Goal: Task Accomplishment & Management: Manage account settings

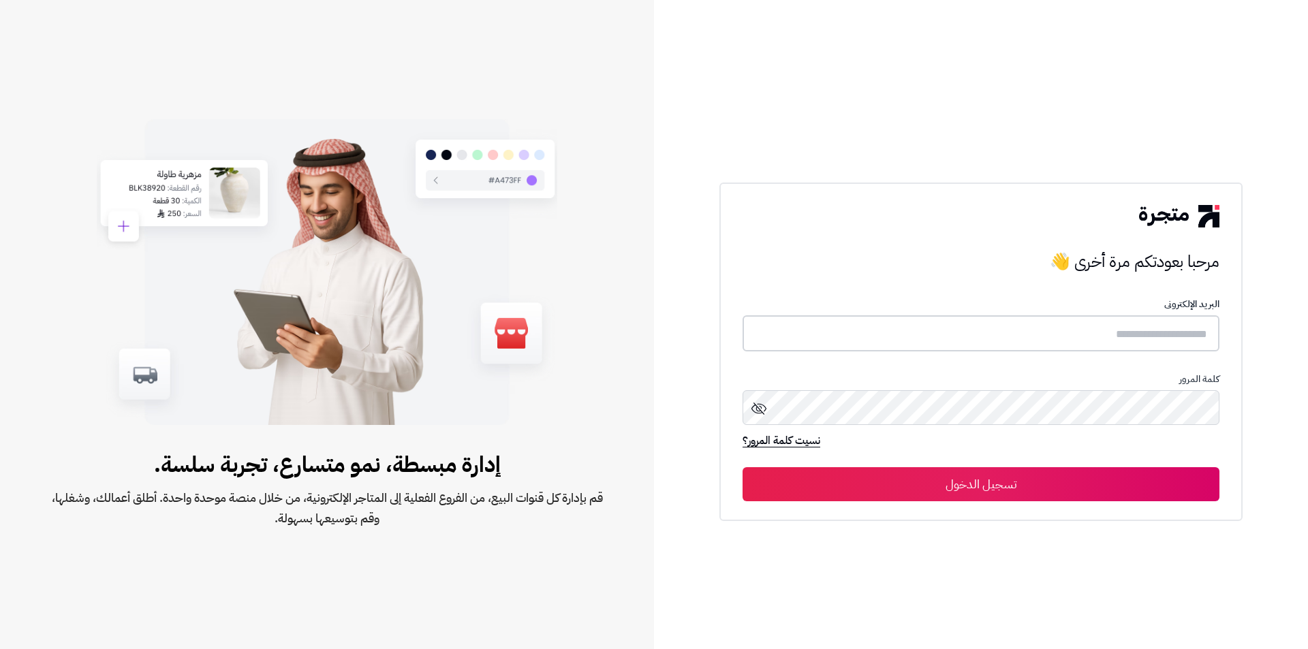
type input "**********"
click at [991, 481] on button "تسجيل الدخول" at bounding box center [981, 484] width 477 height 34
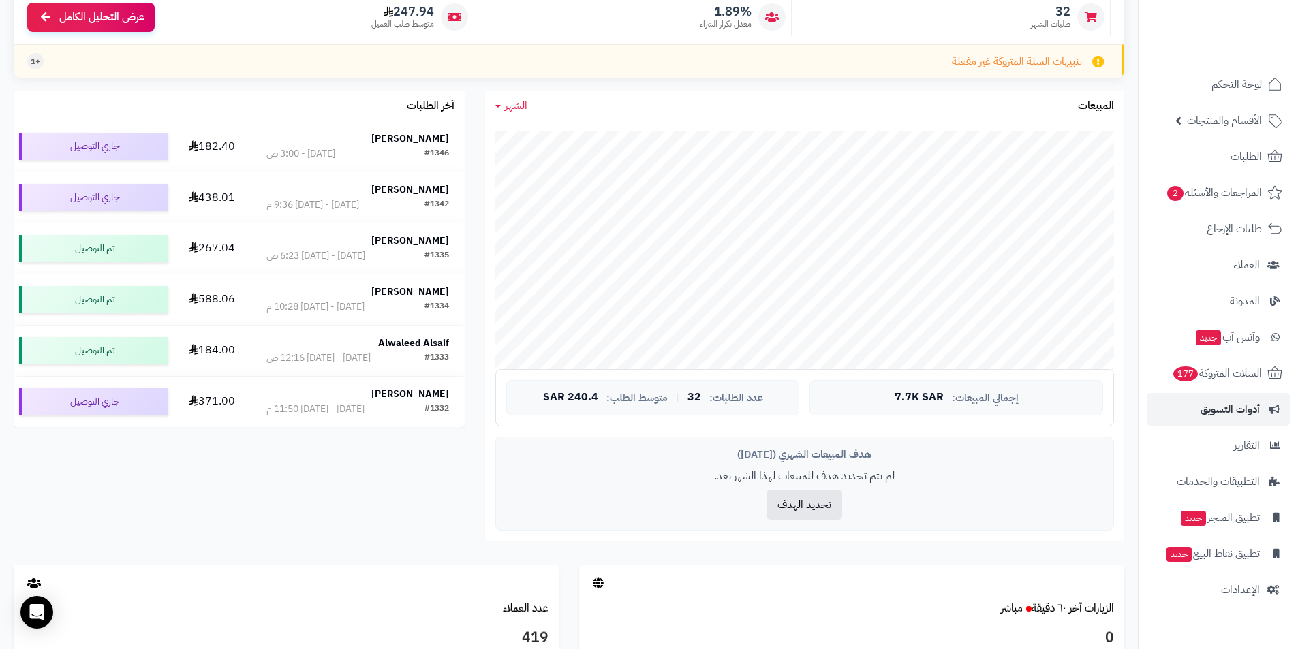
scroll to position [204, 0]
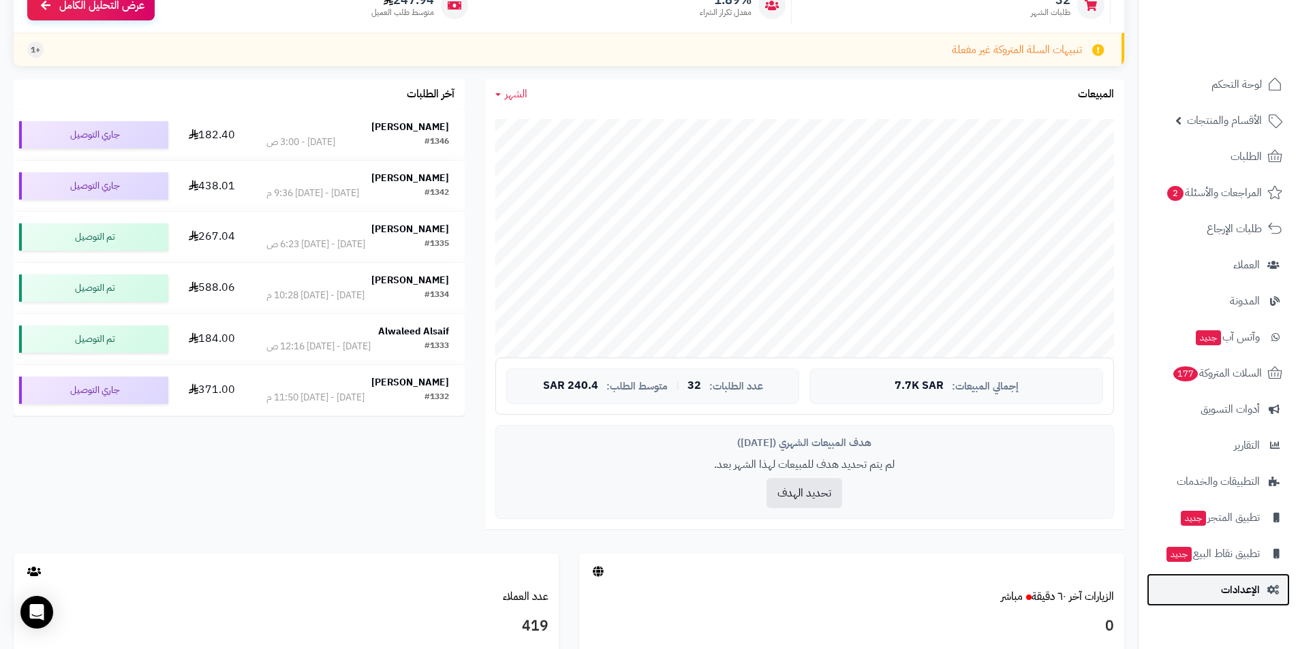
click at [1263, 581] on link "الإعدادات" at bounding box center [1218, 590] width 143 height 33
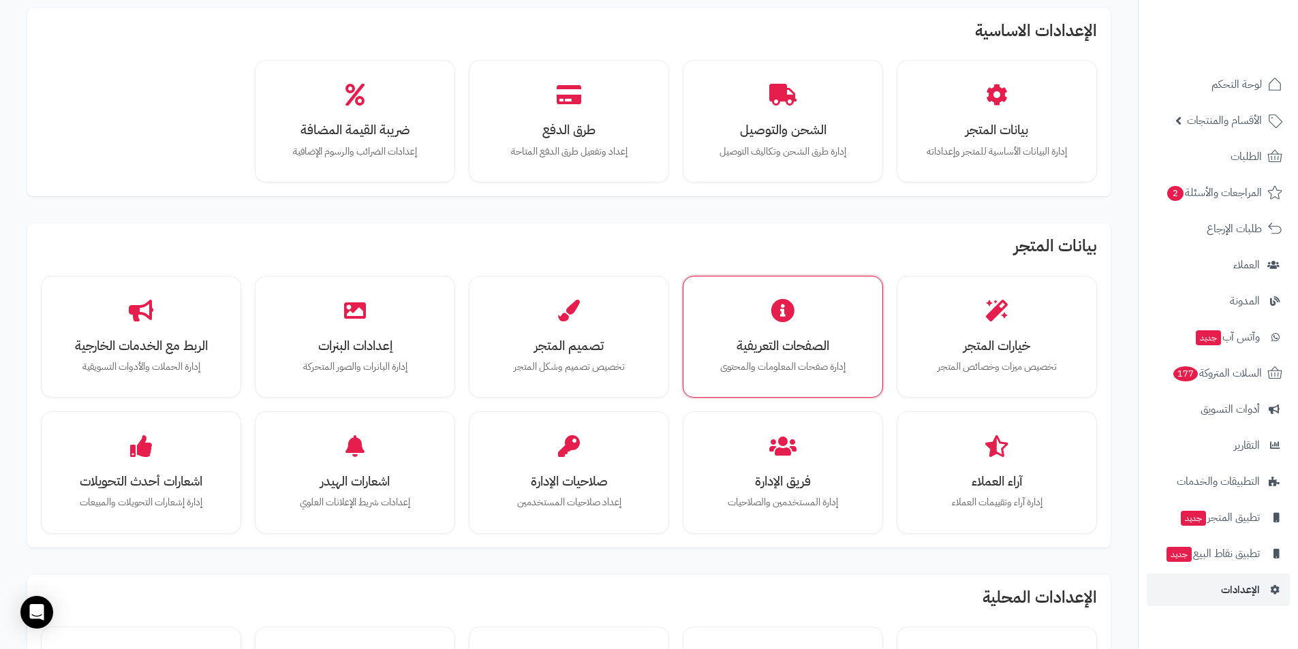
scroll to position [136, 0]
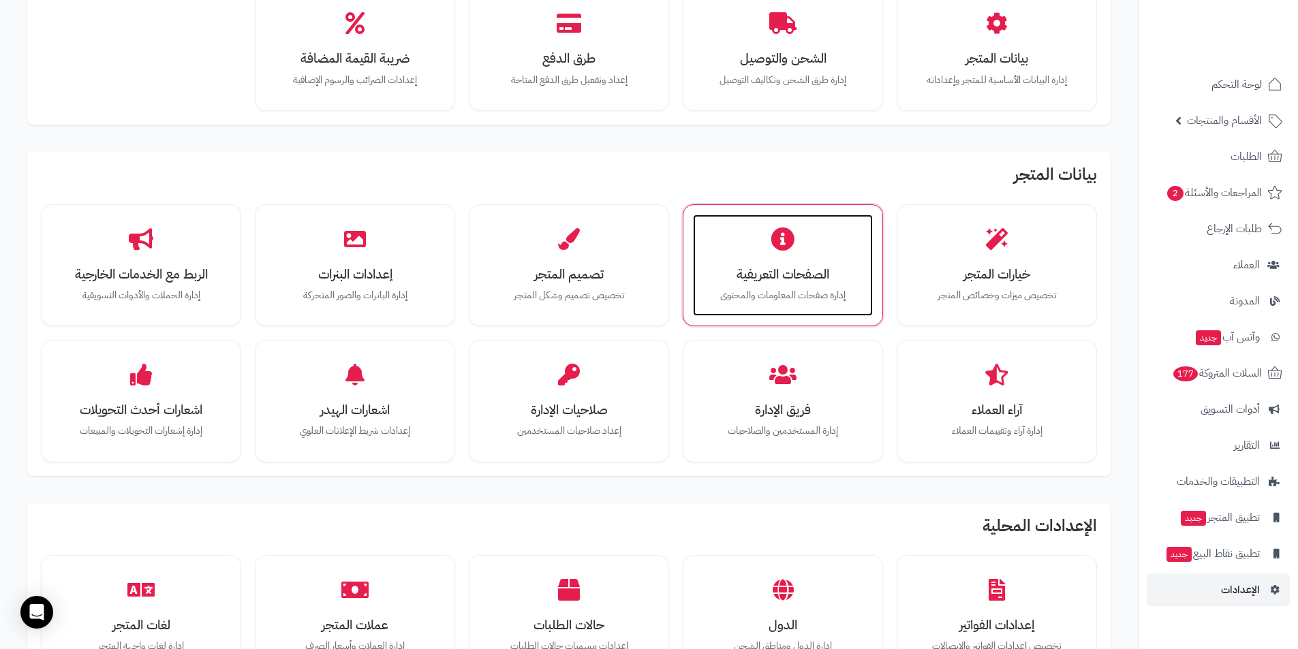
click at [809, 267] on h3 "الصفحات التعريفية" at bounding box center [783, 274] width 153 height 14
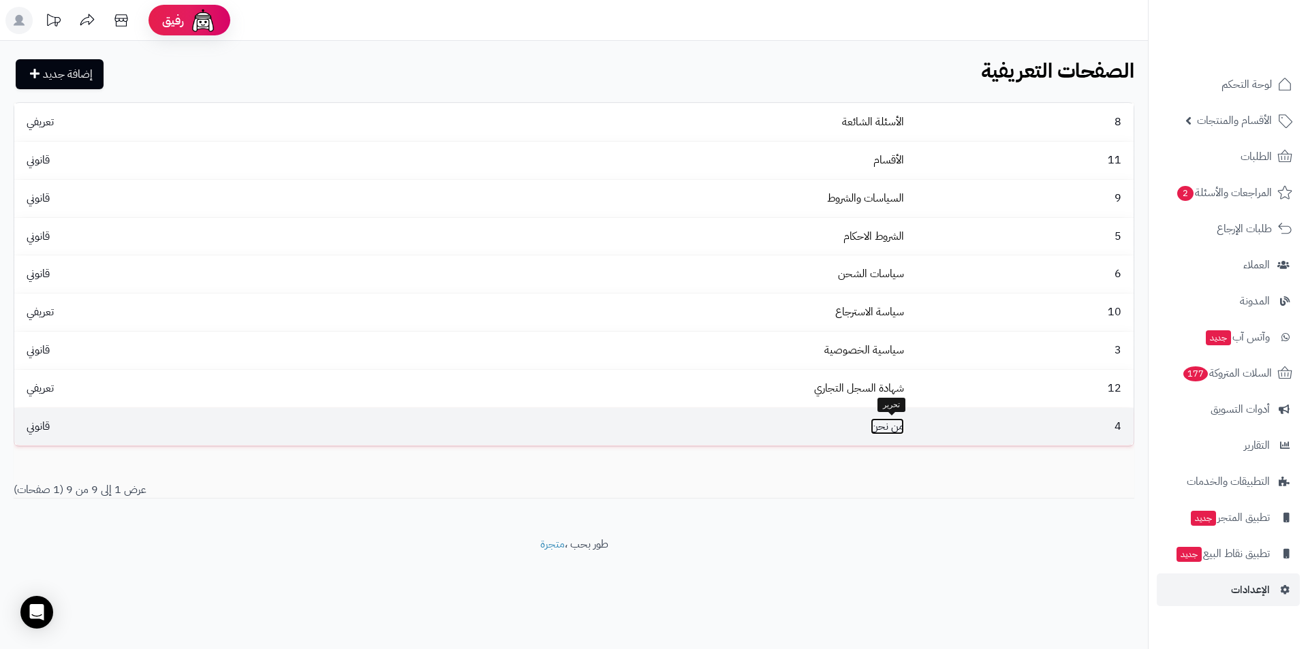
click at [893, 424] on link "من نحن" at bounding box center [887, 426] width 33 height 16
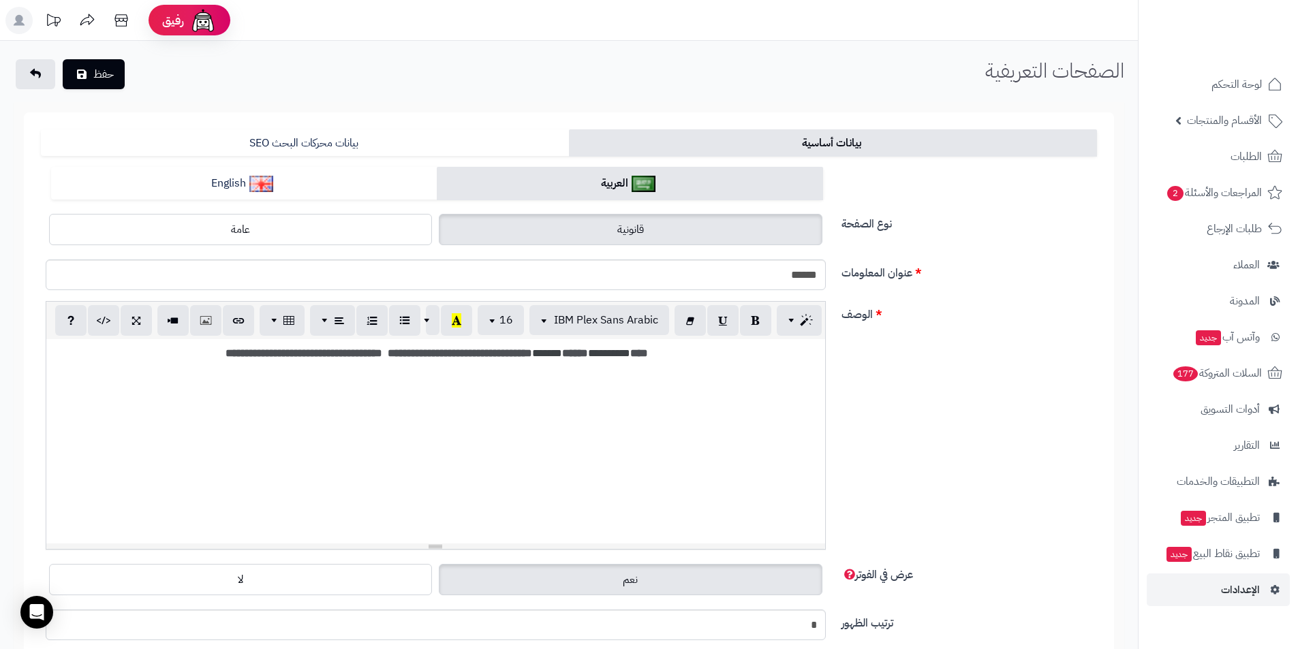
click at [609, 370] on div "**********" at bounding box center [435, 441] width 779 height 204
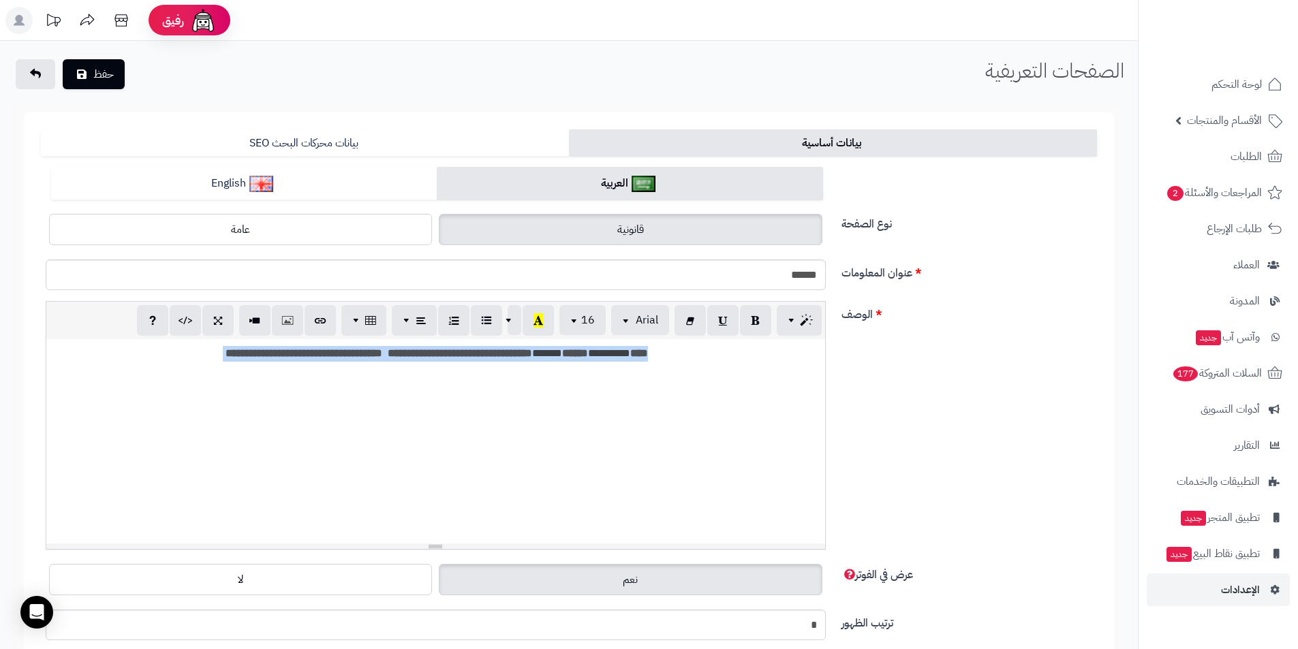
click at [609, 370] on div "**********" at bounding box center [435, 441] width 779 height 204
paste div
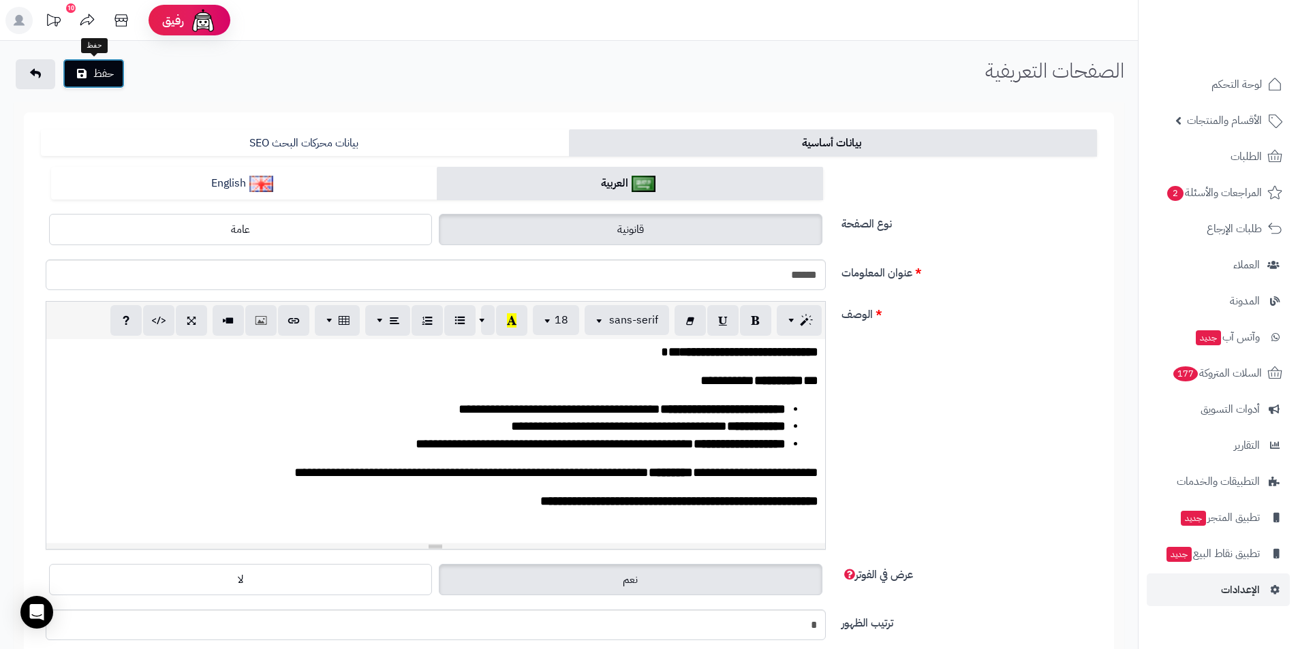
click at [103, 66] on button "حفظ" at bounding box center [94, 74] width 62 height 30
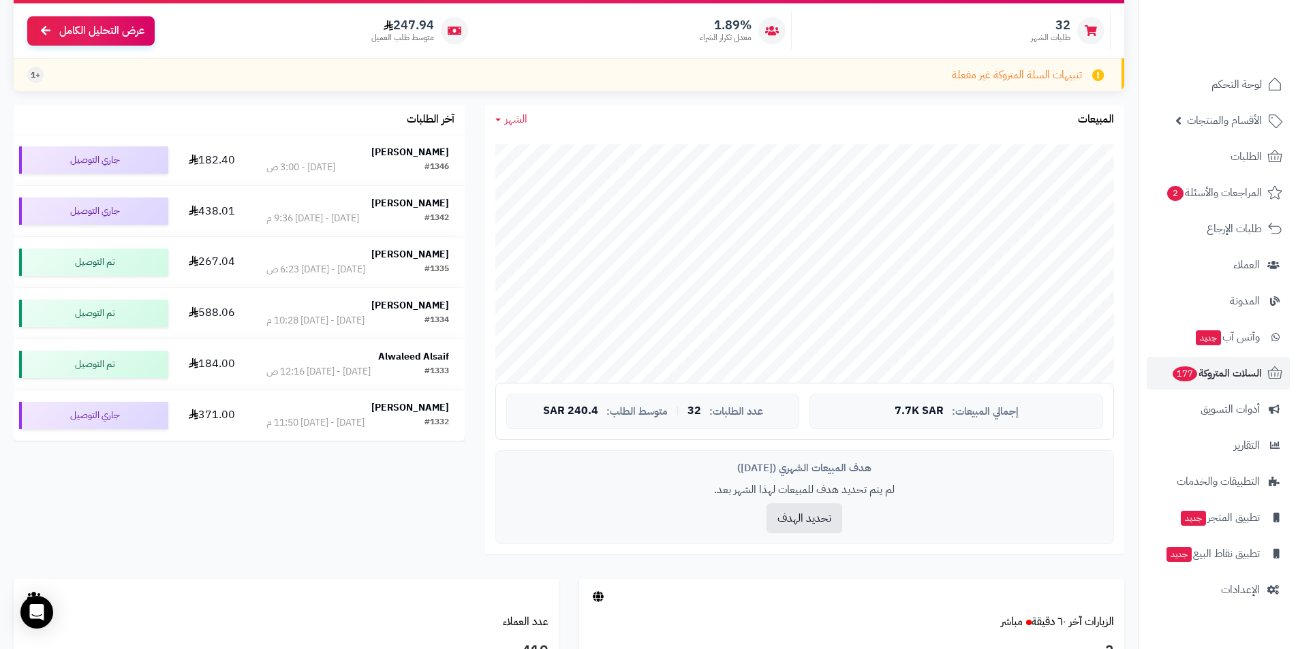
scroll to position [341, 0]
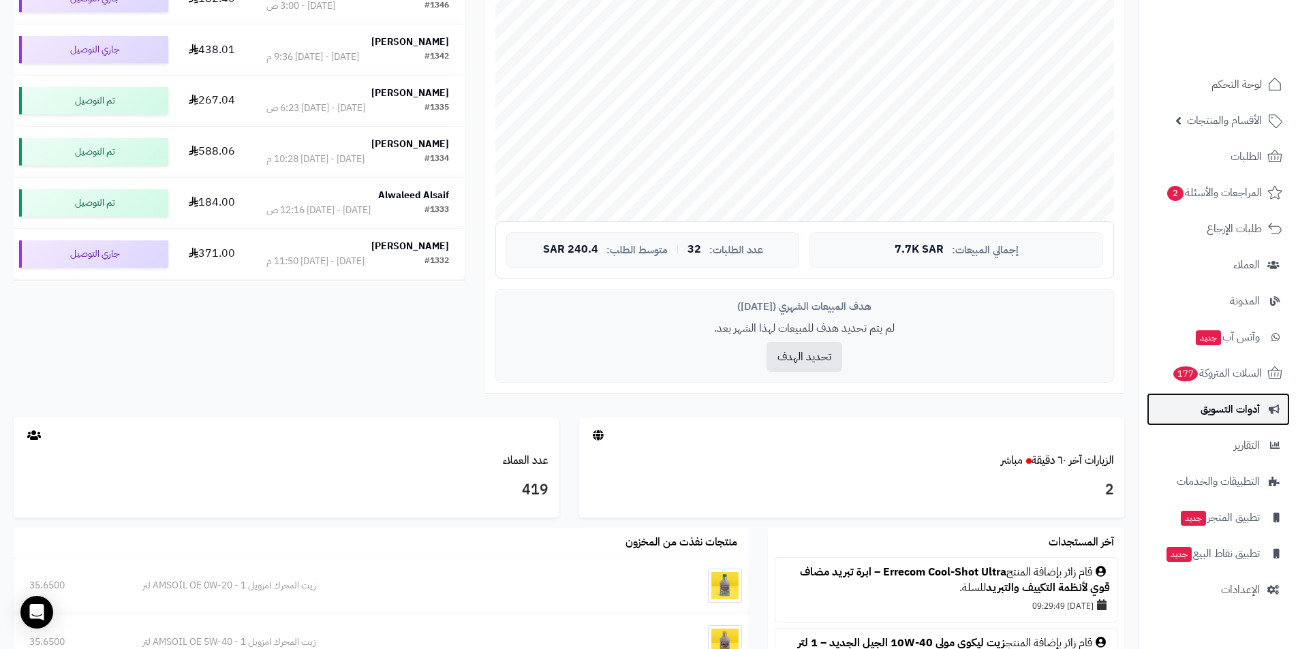
click span "أدوات التسويق"
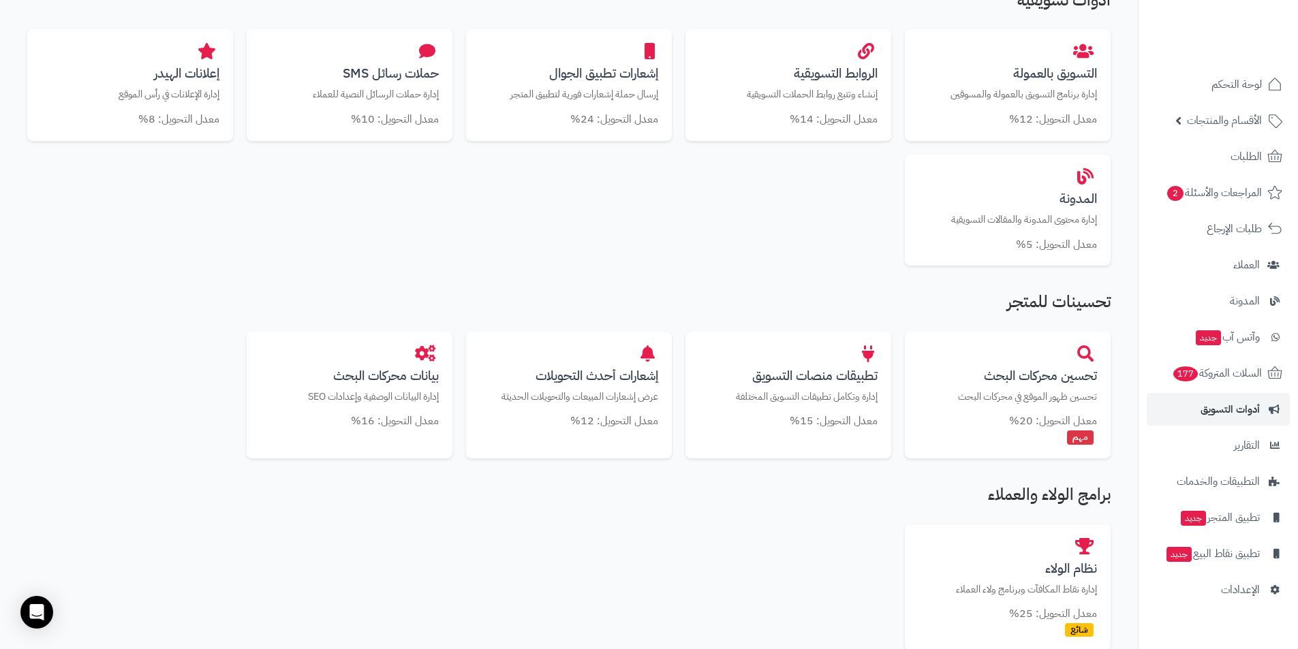
scroll to position [709, 0]
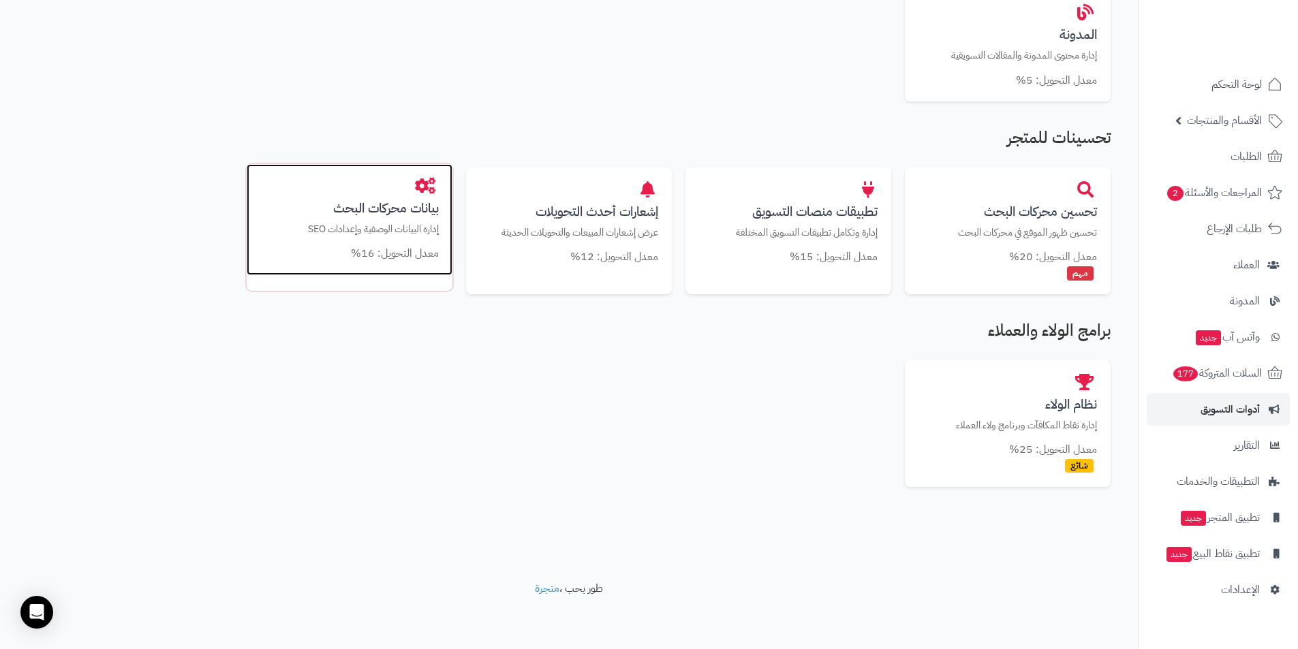
click at [420, 215] on h3 "بيانات محركات البحث" at bounding box center [349, 208] width 179 height 14
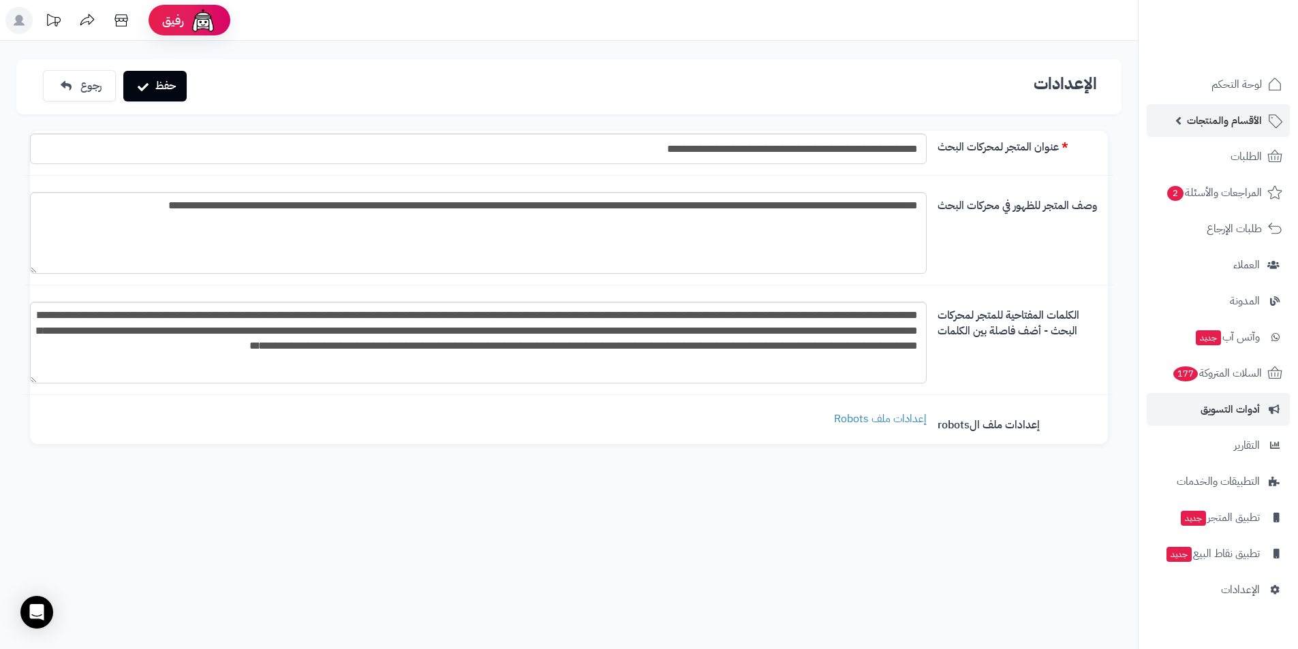
click at [1243, 127] on span "الأقسام والمنتجات" at bounding box center [1224, 120] width 75 height 19
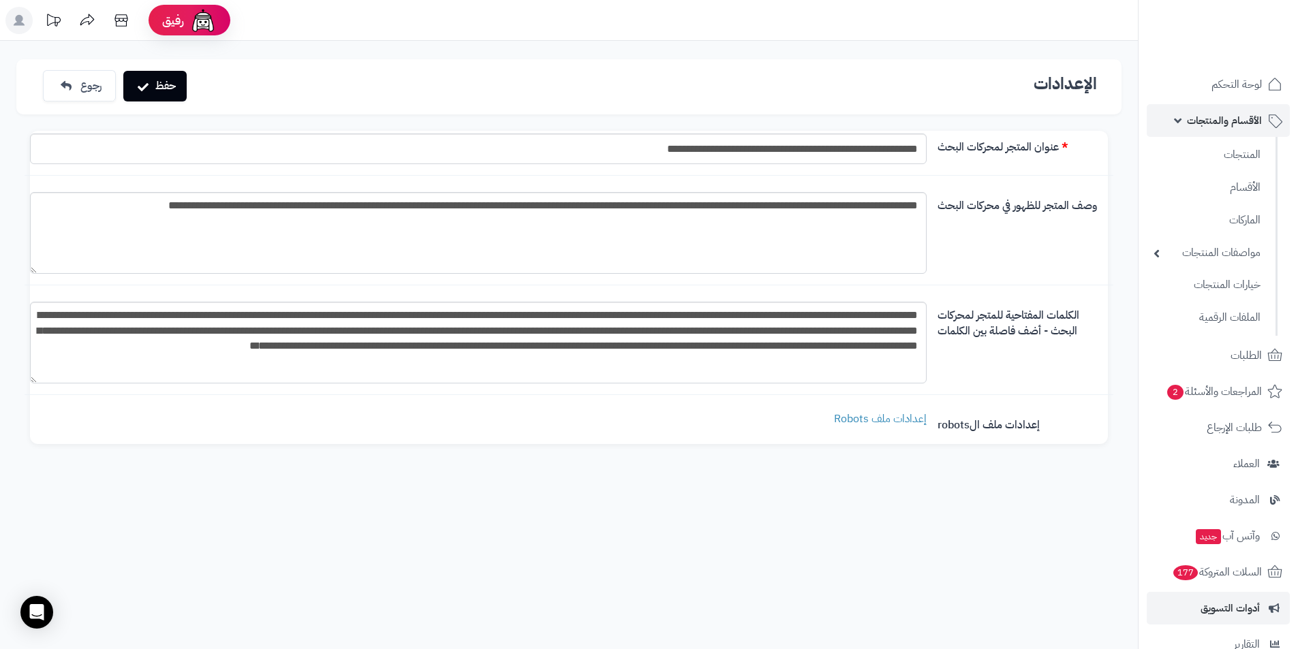
click at [1237, 125] on span "الأقسام والمنتجات" at bounding box center [1224, 120] width 75 height 19
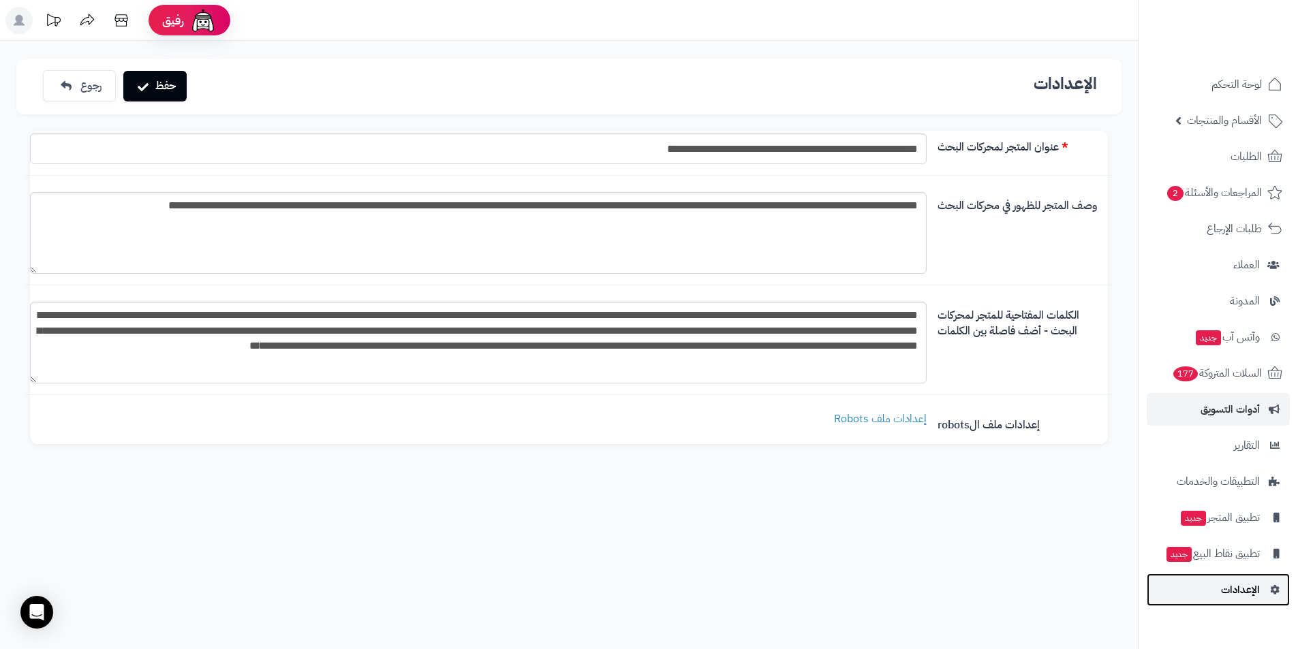
click at [1263, 592] on link "الإعدادات" at bounding box center [1218, 590] width 143 height 33
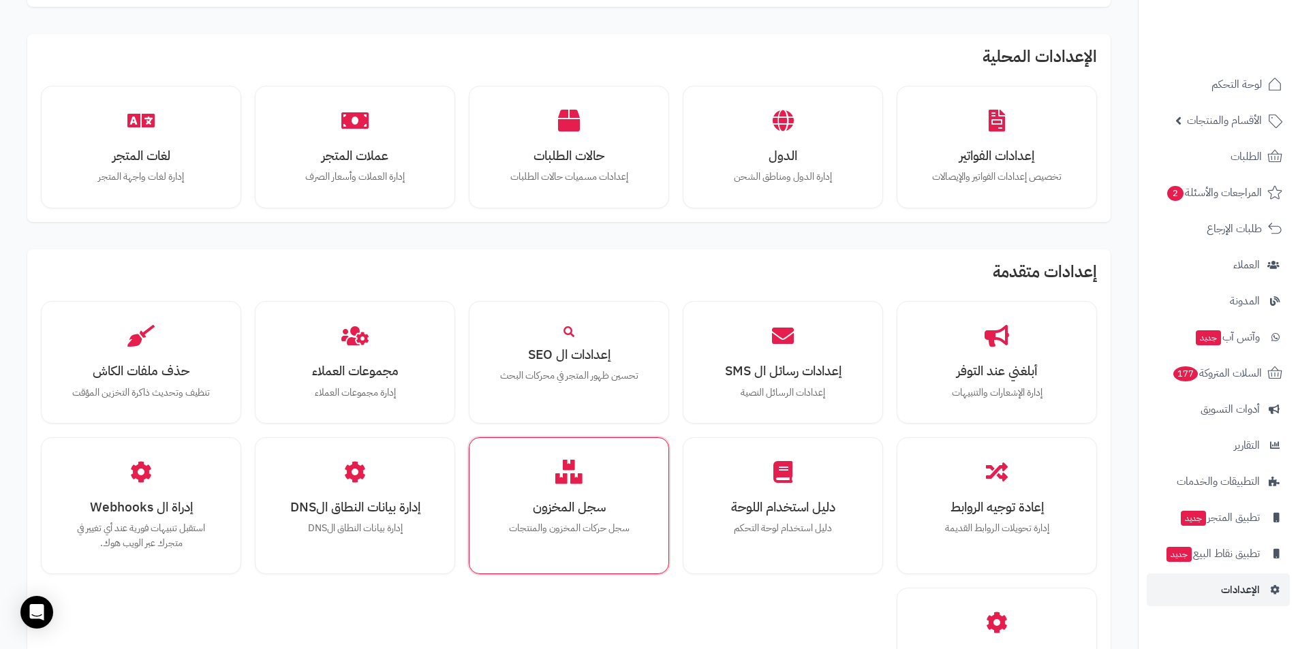
scroll to position [613, 0]
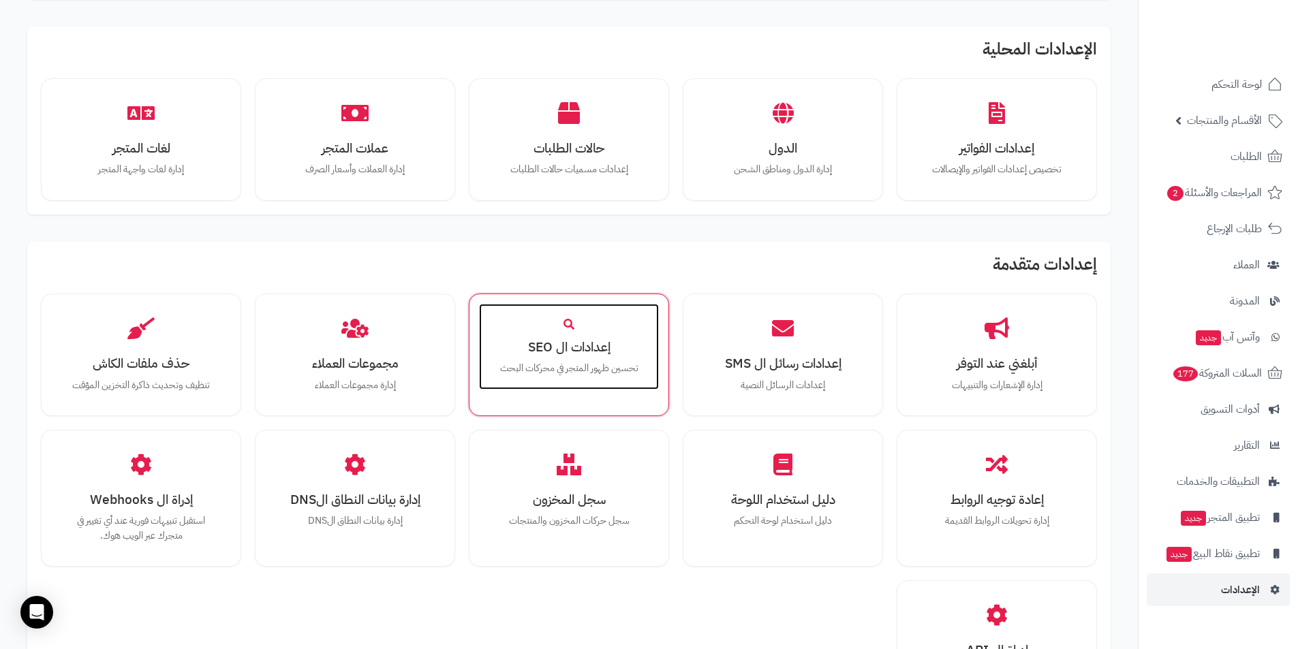
click at [576, 351] on h3 "إعدادات ال SEO" at bounding box center [569, 347] width 153 height 14
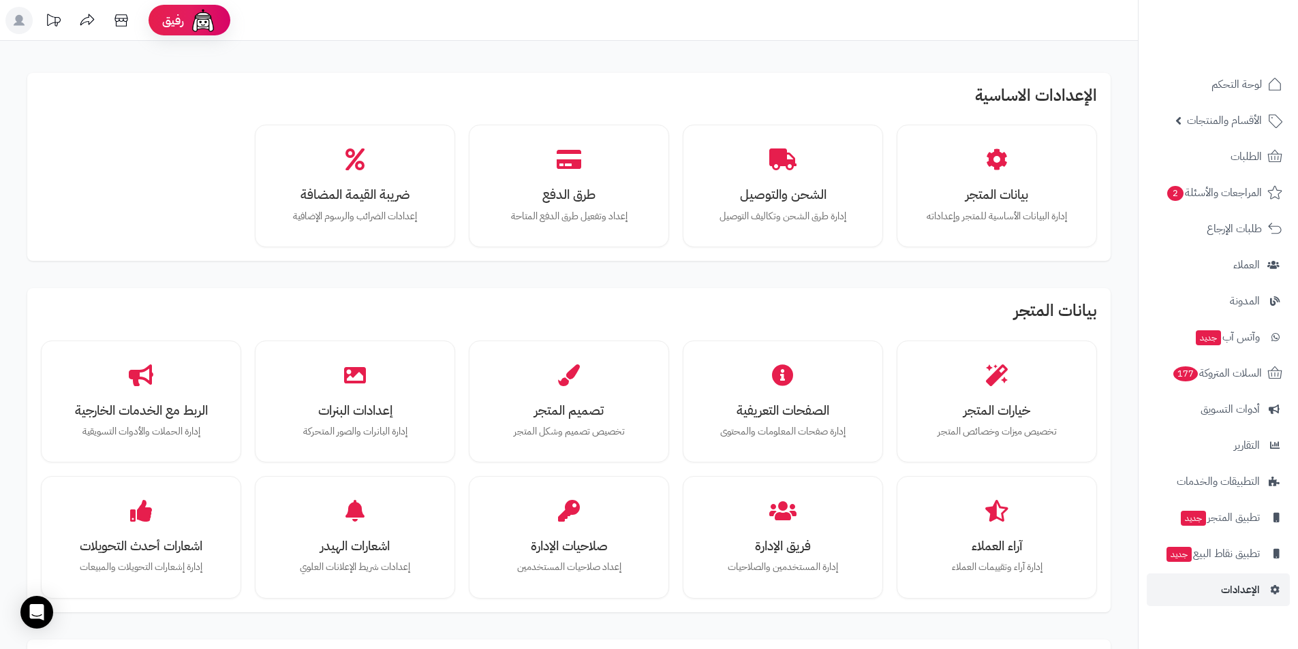
scroll to position [613, 0]
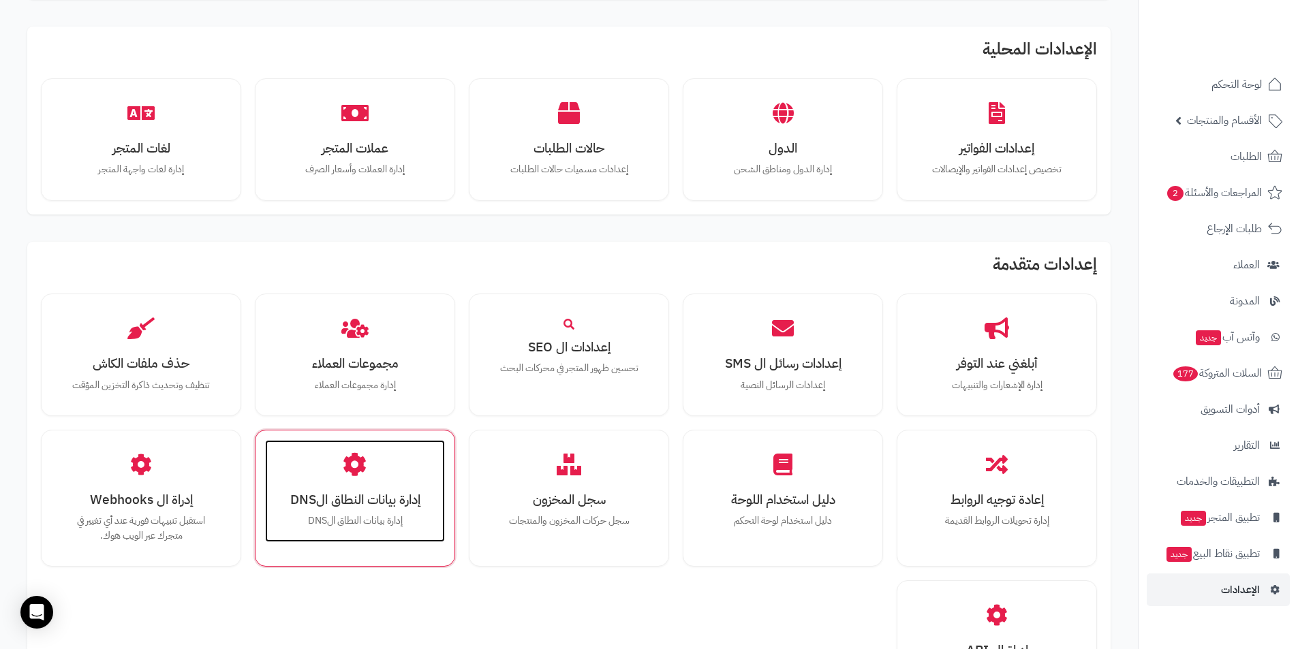
click at [388, 489] on div "إدارة بيانات النطاق الDNS إدارة بيانات النطاق الDNS" at bounding box center [355, 491] width 180 height 102
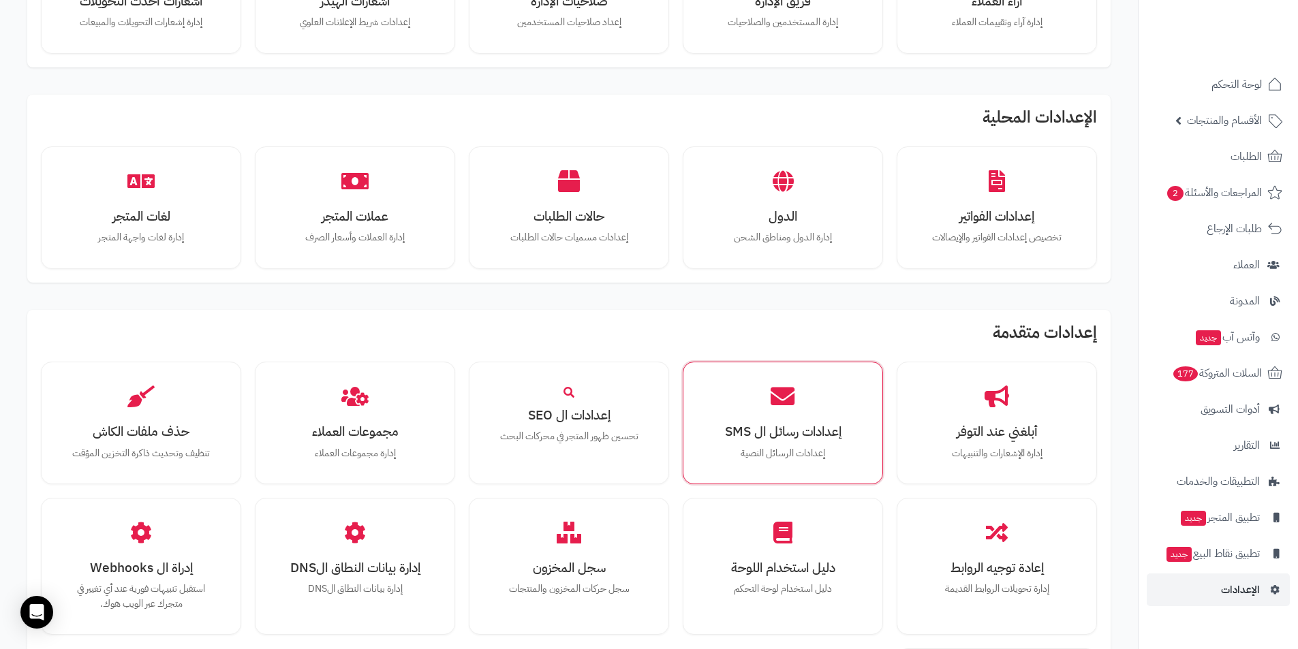
scroll to position [749, 0]
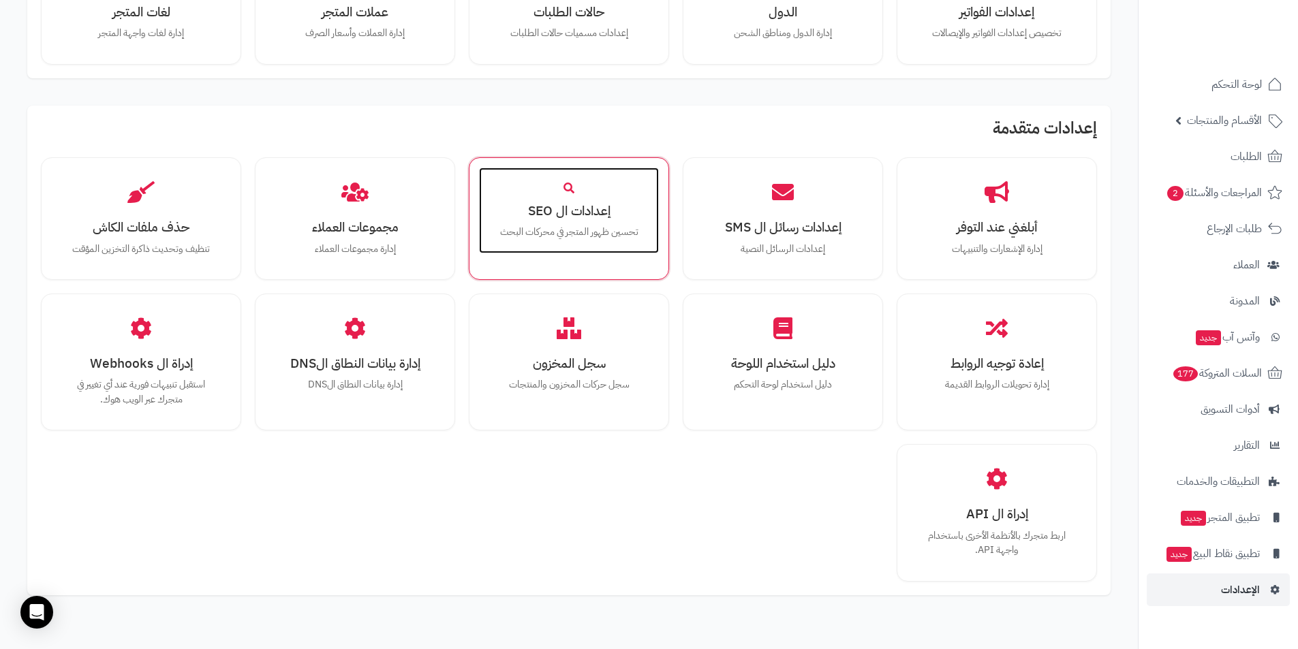
click at [612, 206] on h3 "إعدادات ال SEO" at bounding box center [569, 211] width 153 height 14
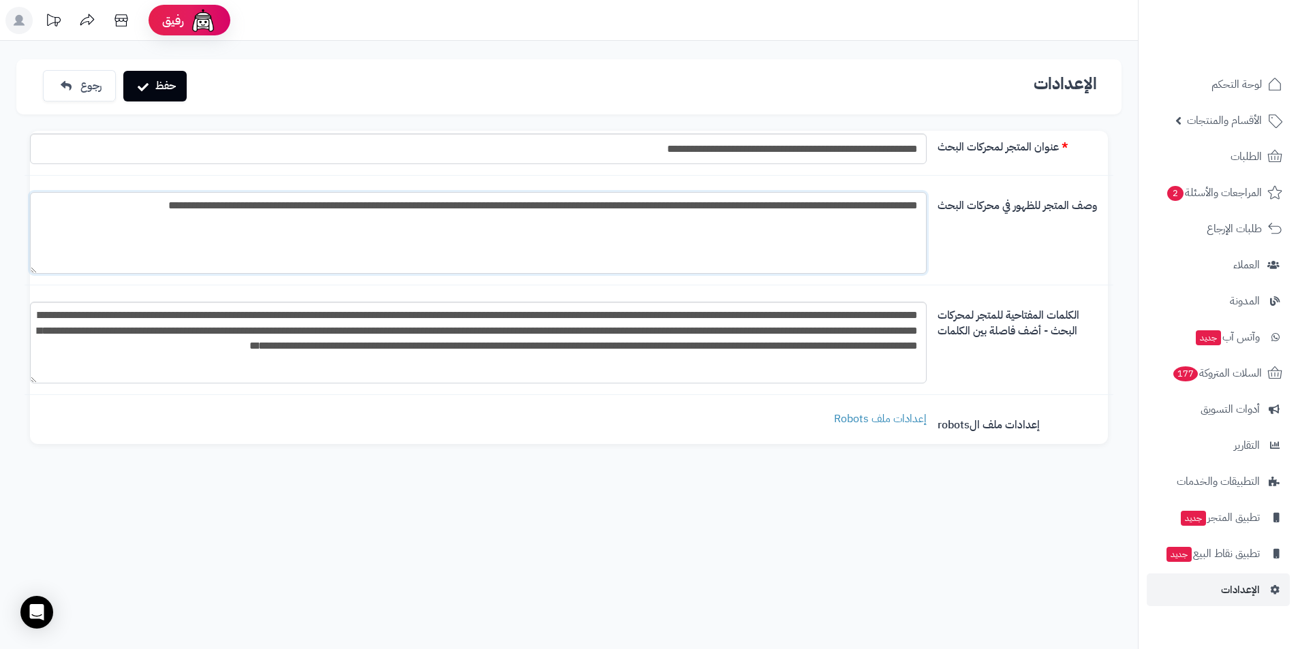
click at [339, 170] on div "**********" at bounding box center [569, 289] width 1078 height 311
click at [987, 254] on div "**********" at bounding box center [569, 238] width 1089 height 93
click at [852, 421] on link "إعدادات ملف Robots" at bounding box center [880, 419] width 93 height 16
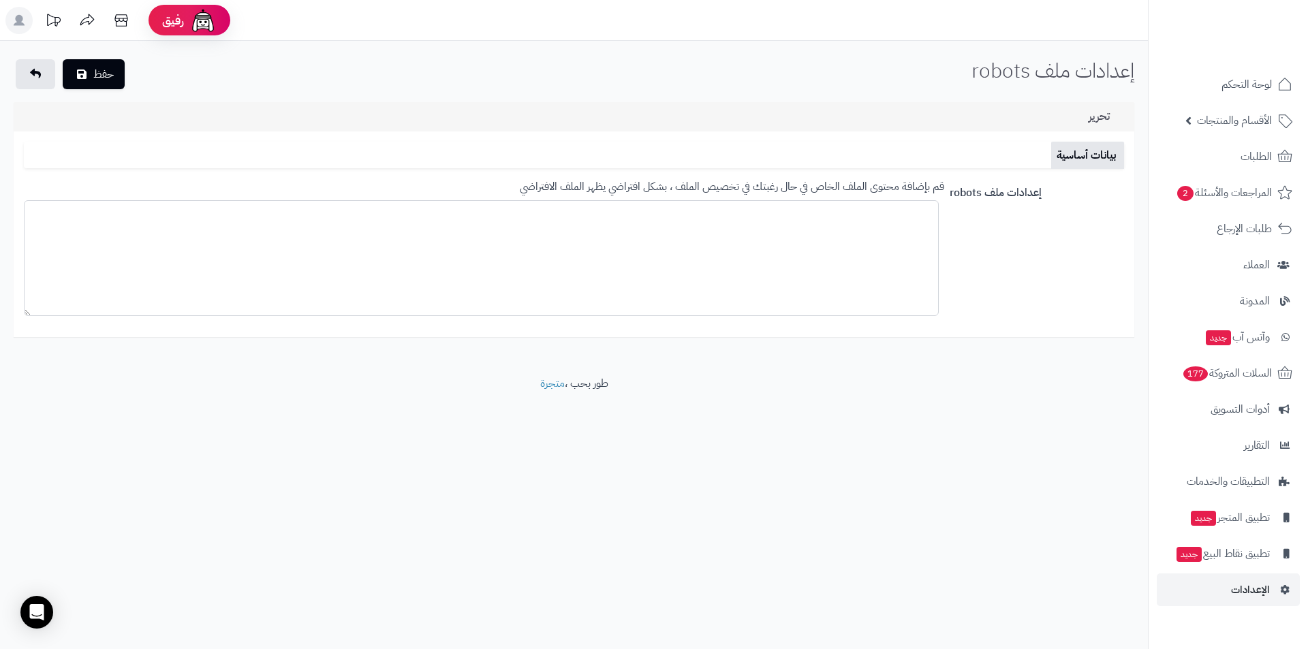
click at [847, 264] on textarea at bounding box center [481, 258] width 915 height 116
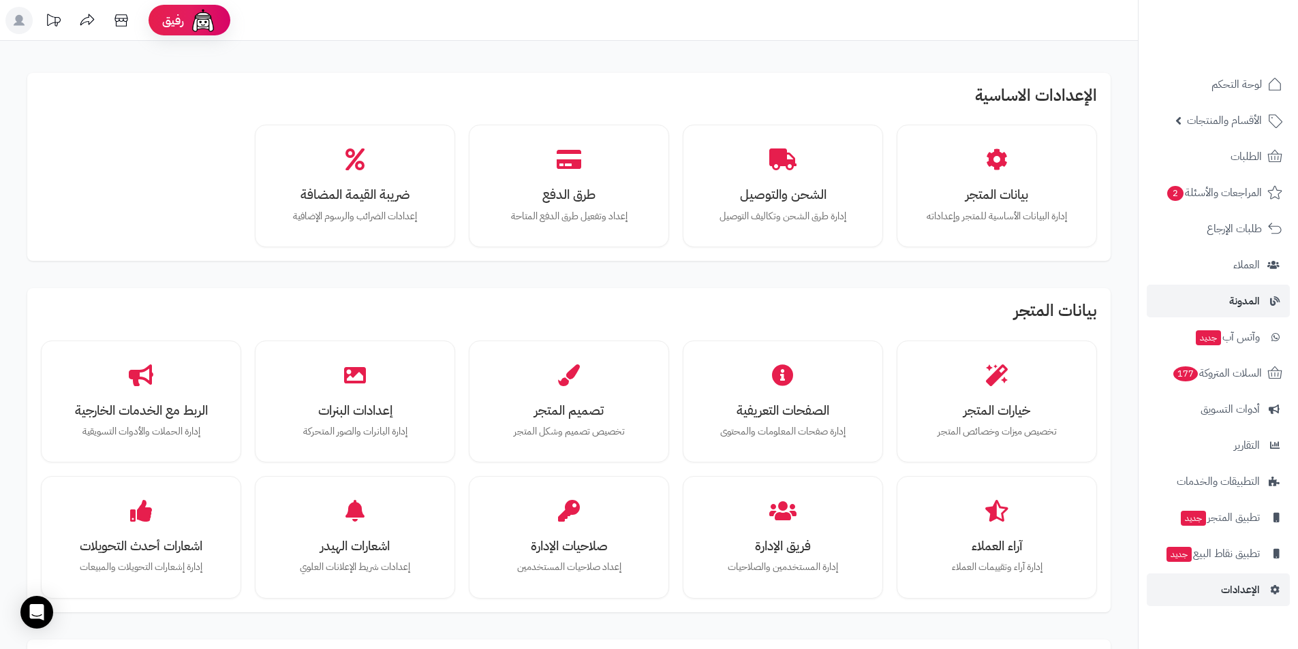
scroll to position [753, 0]
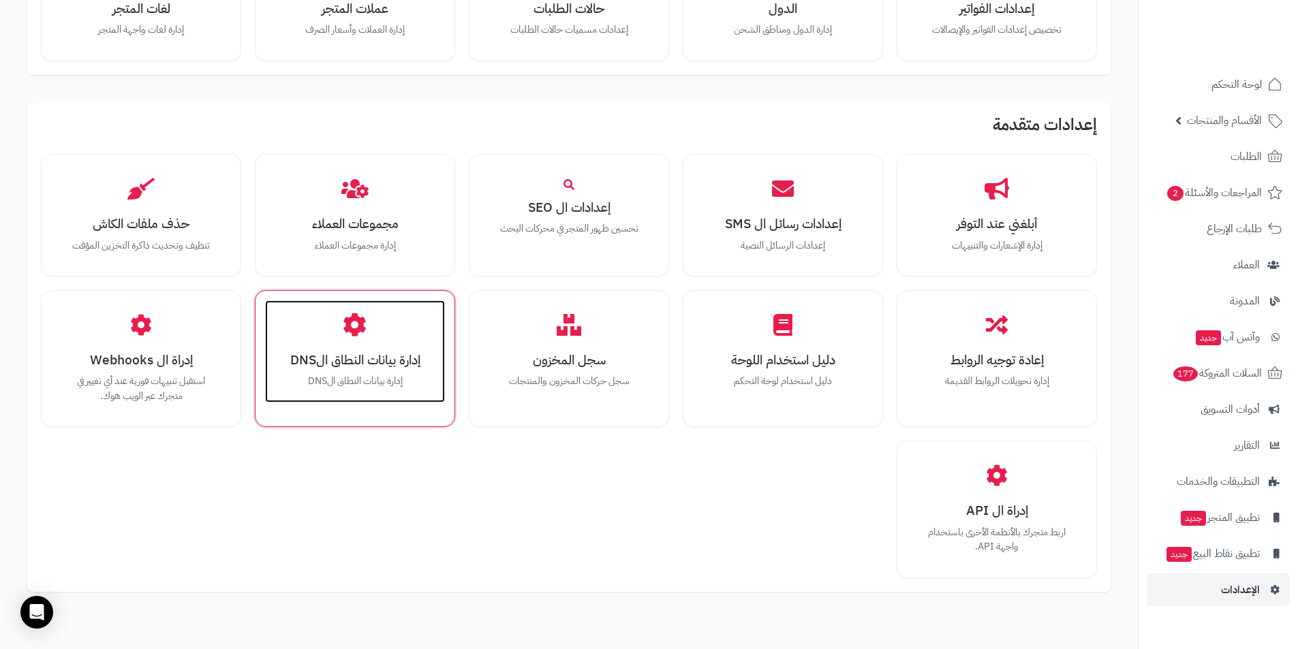
click at [332, 359] on h3 "إدارة بيانات النطاق الDNS" at bounding box center [355, 360] width 153 height 14
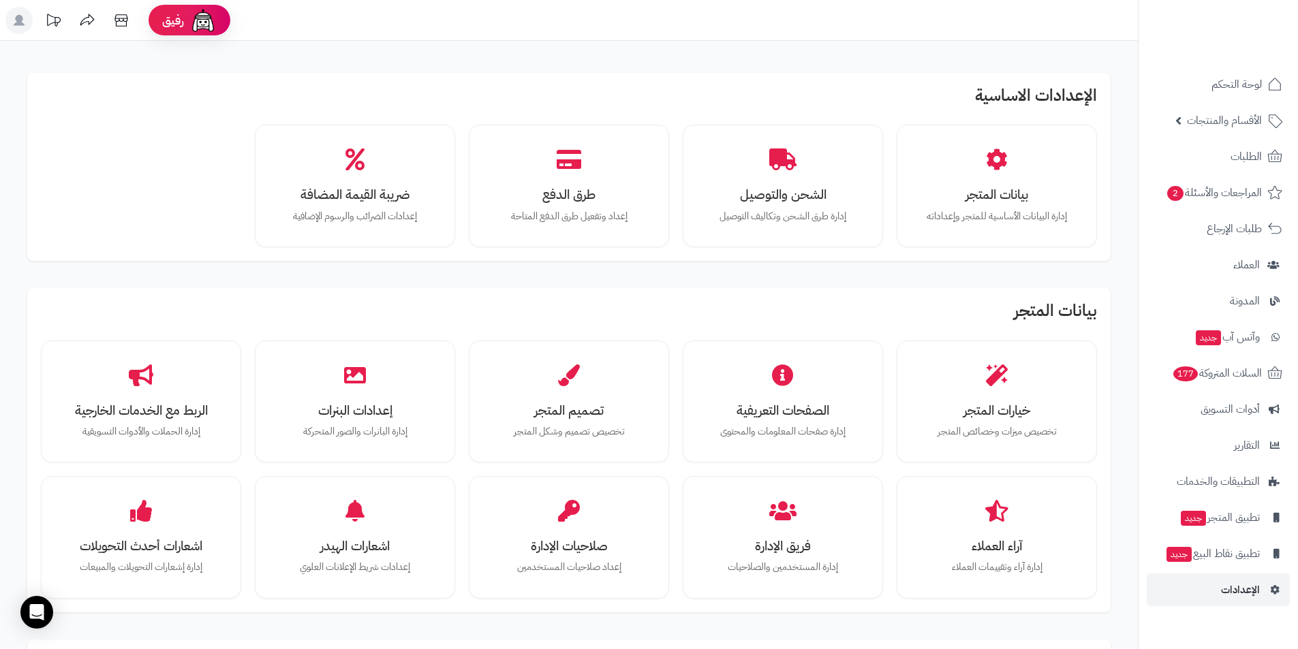
scroll to position [756, 0]
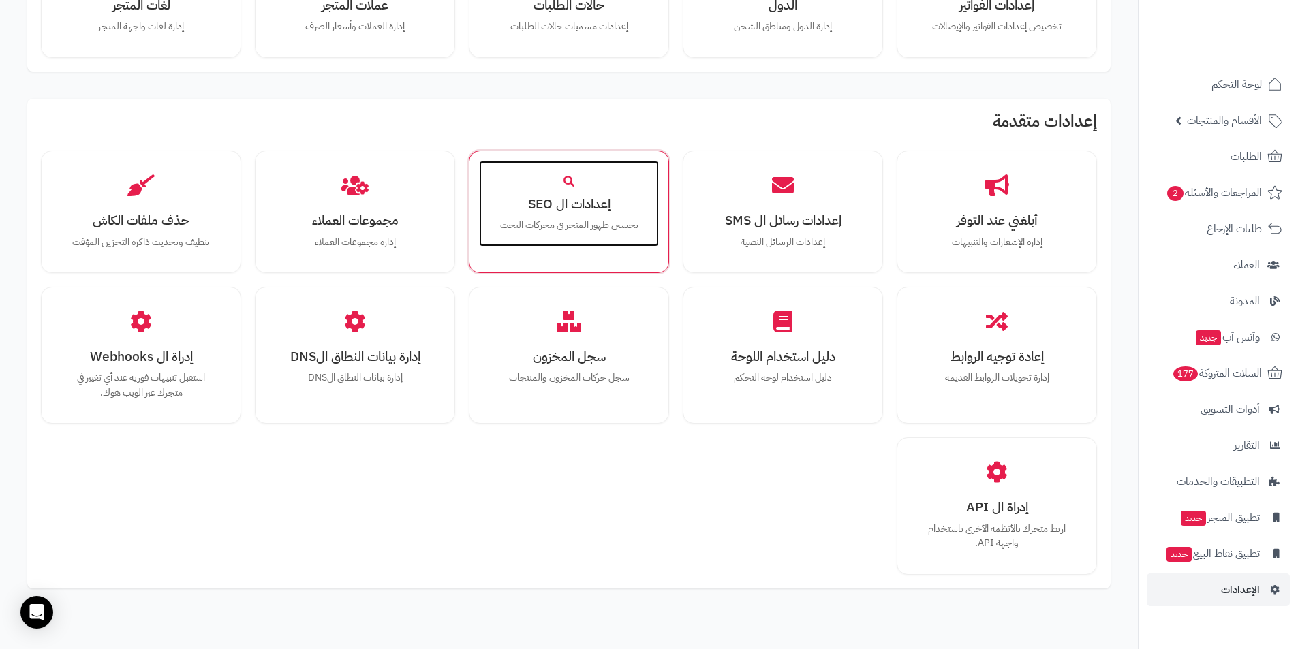
click at [622, 207] on h3 "إعدادات ال SEO" at bounding box center [569, 204] width 153 height 14
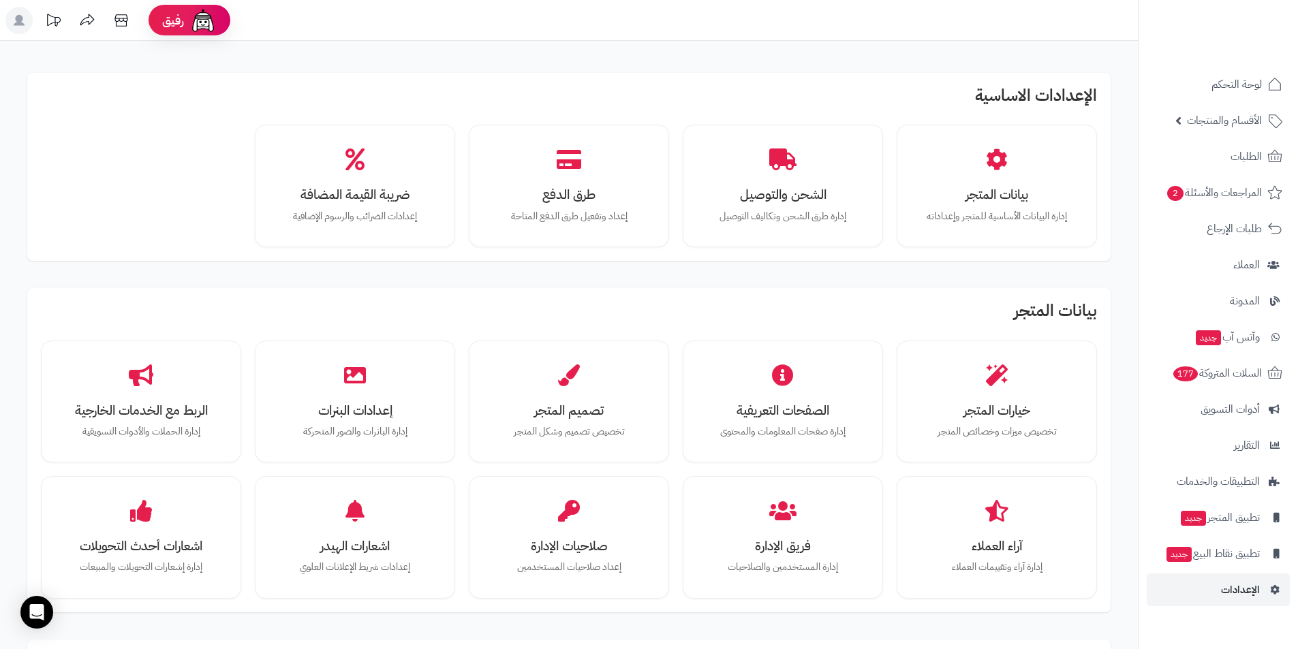
scroll to position [756, 0]
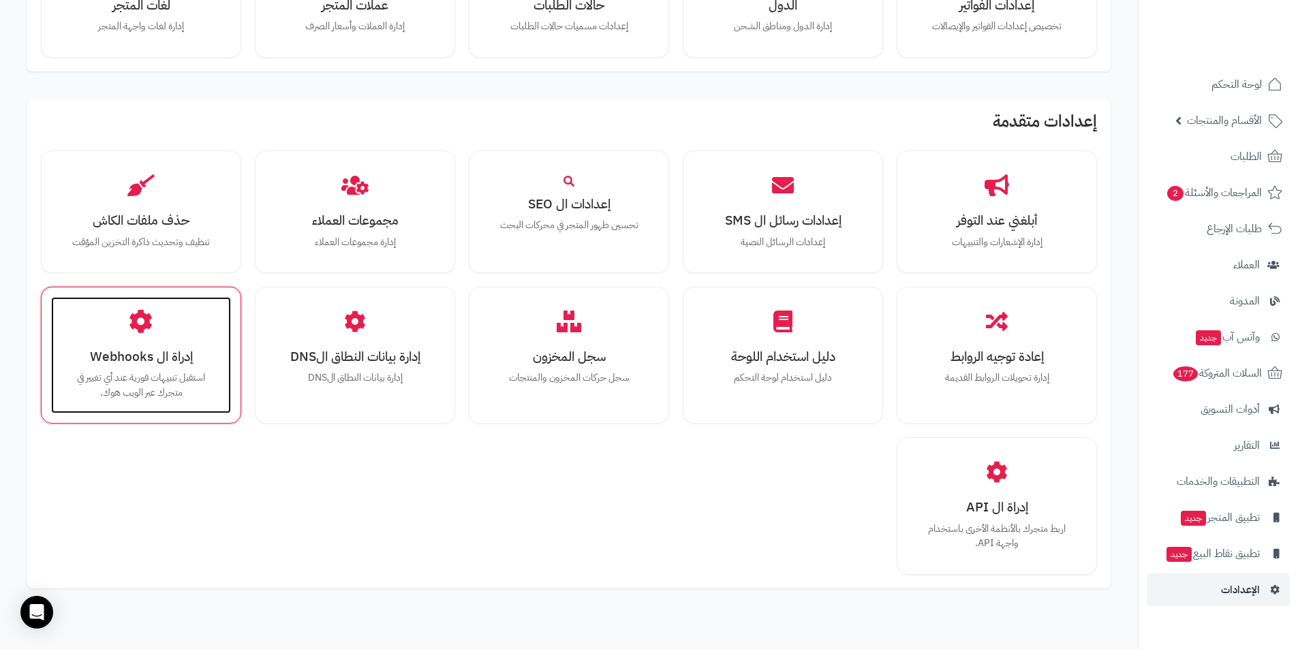
click at [142, 363] on h3 "إدراة ال Webhooks" at bounding box center [141, 357] width 153 height 14
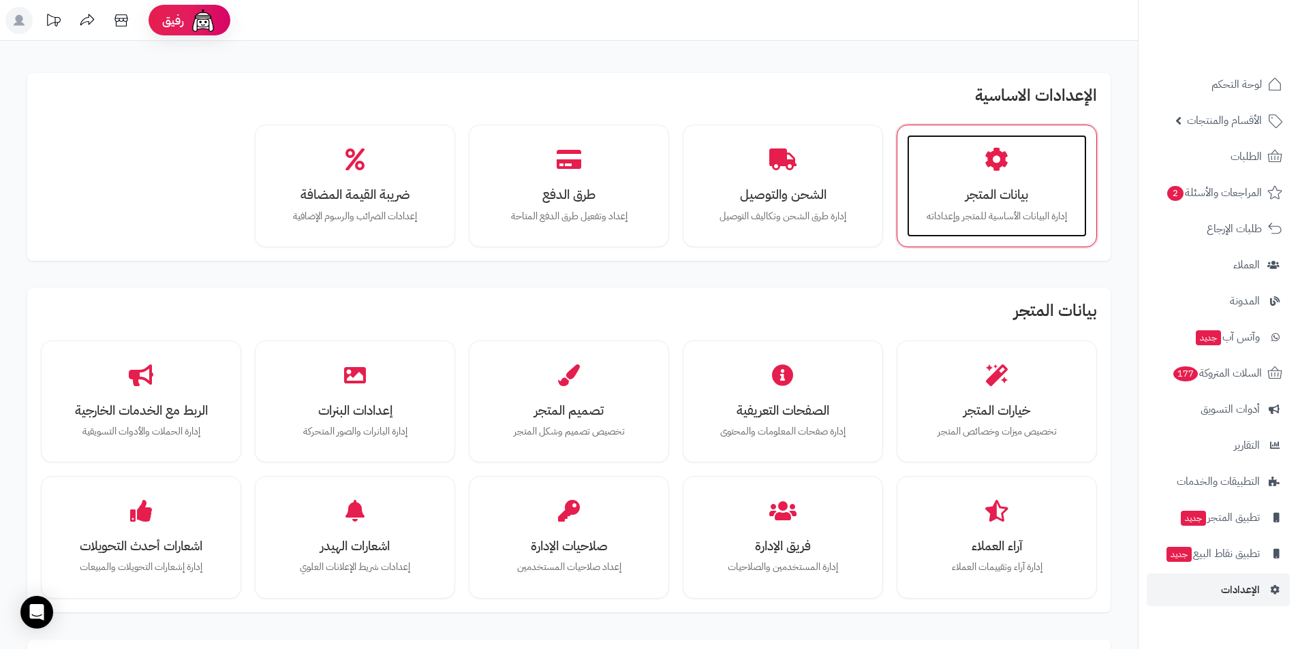
click at [1022, 181] on div "بيانات المتجر إدارة البيانات الأساسية للمتجر وإعداداته" at bounding box center [997, 186] width 180 height 102
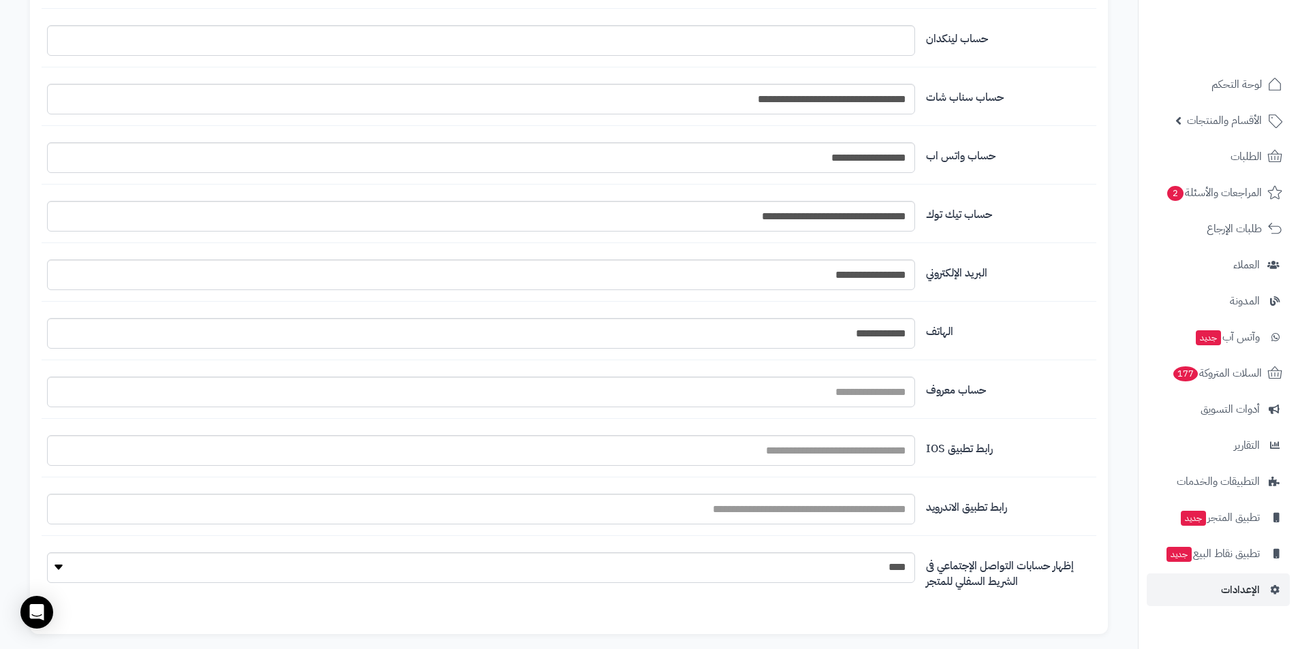
scroll to position [1456, 0]
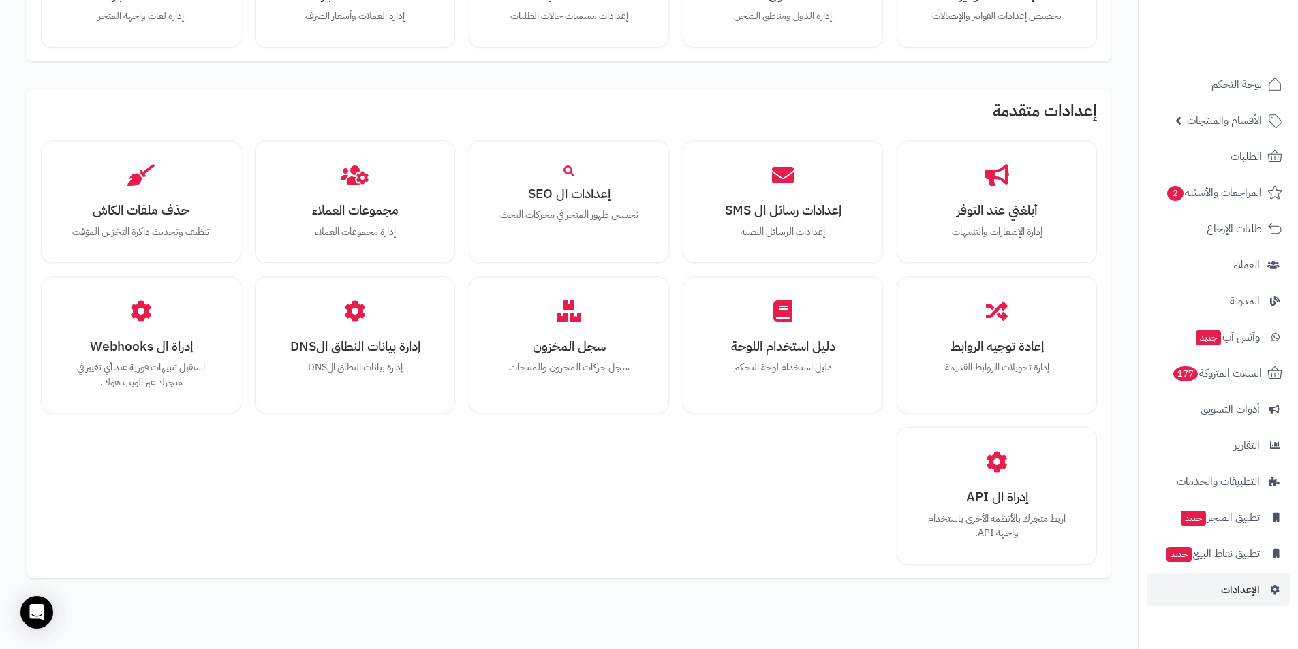
scroll to position [832, 0]
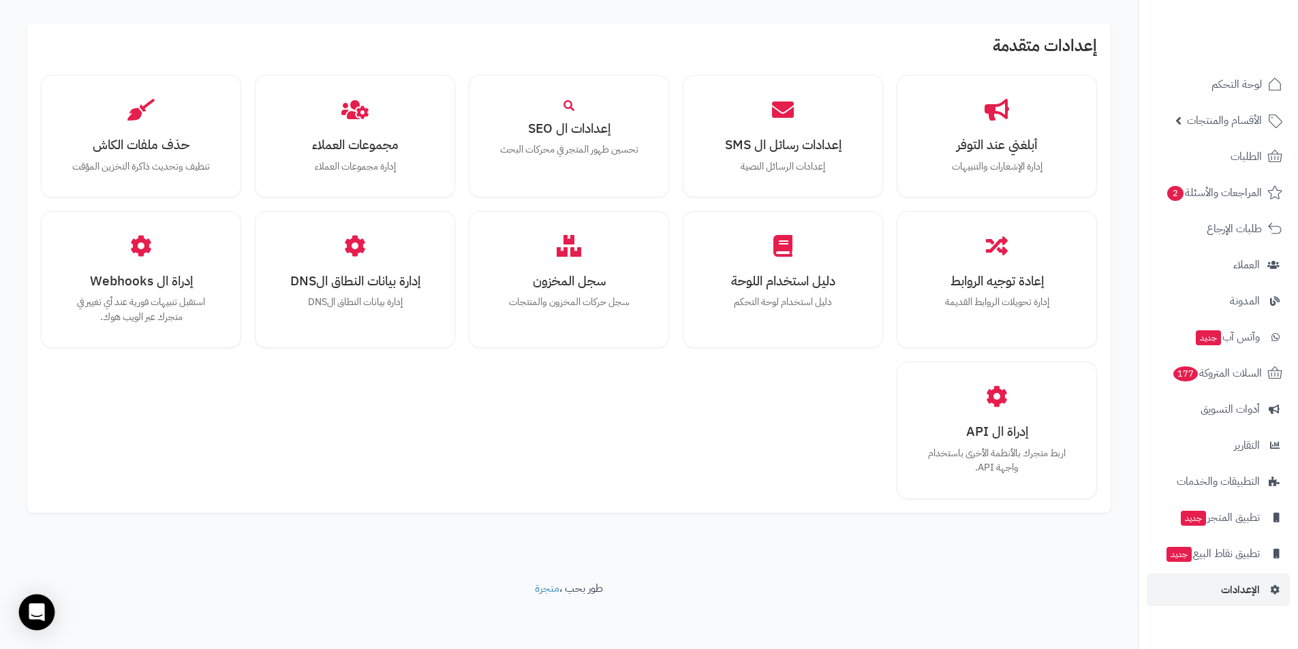
click at [47, 612] on div "Open Intercom Messenger" at bounding box center [37, 613] width 36 height 36
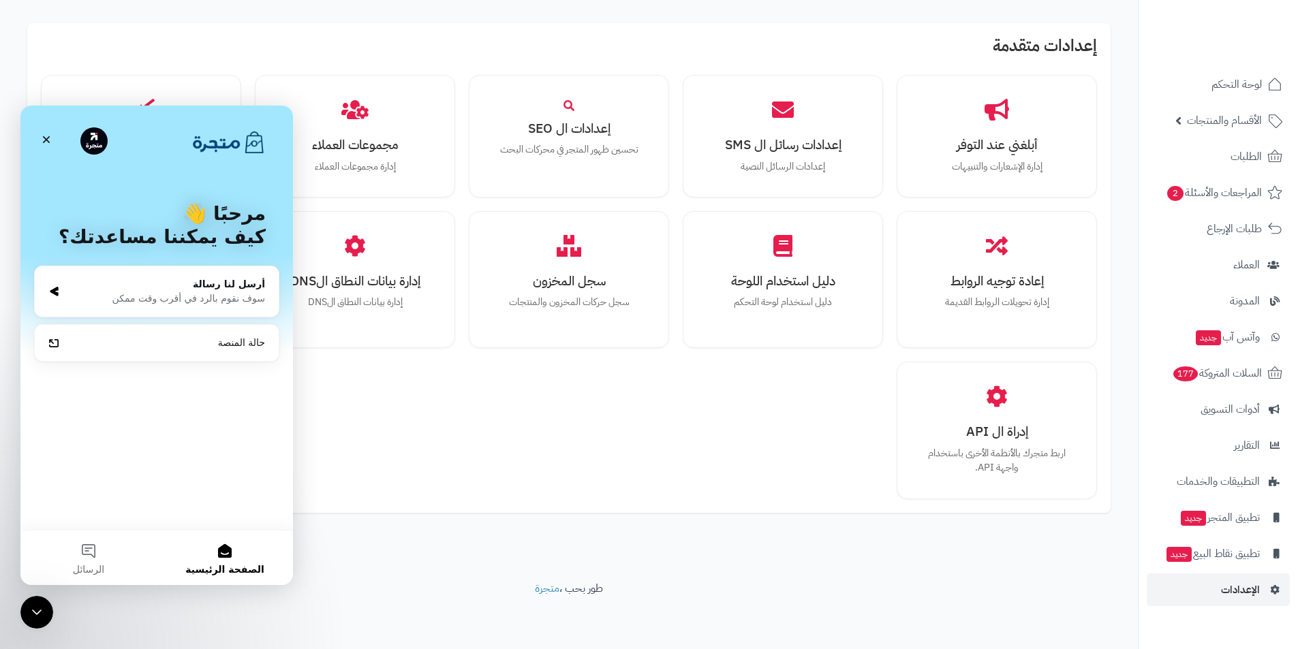
scroll to position [0, 0]
click at [172, 298] on div "سوف نقوم بالرد في أقرب وقت ممكن" at bounding box center [165, 299] width 200 height 14
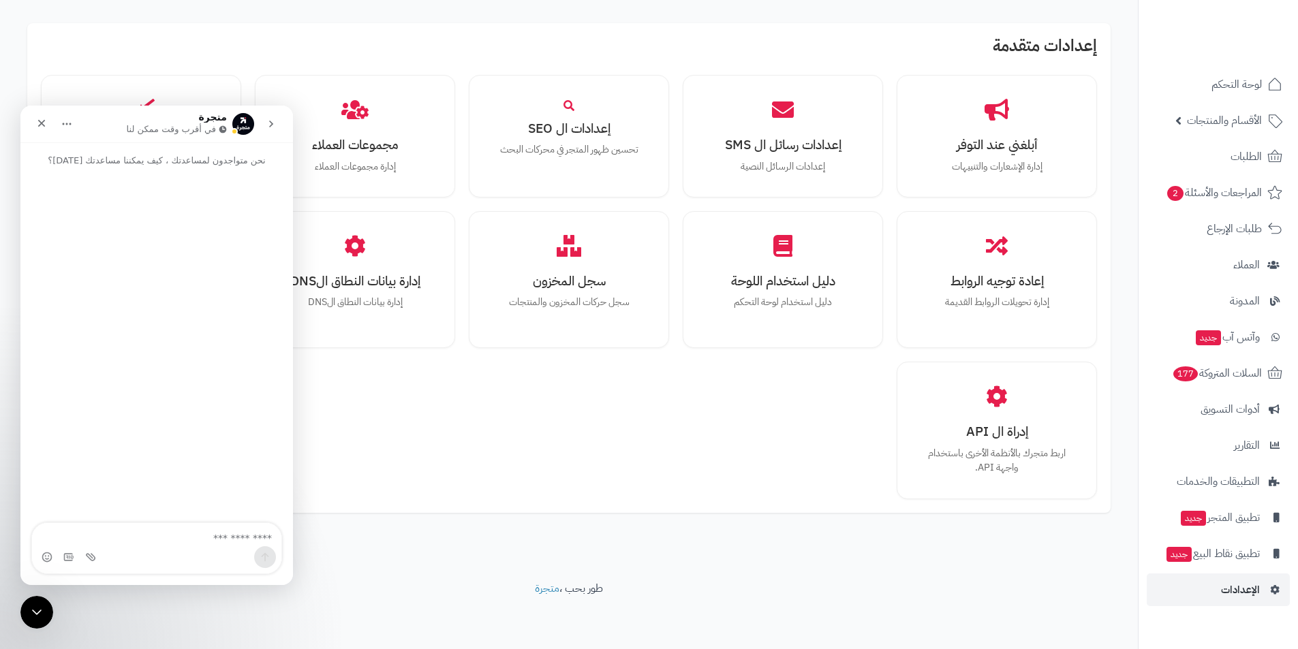
click at [190, 541] on textarea "اكتب رسالة..." at bounding box center [156, 534] width 249 height 23
type textarea "**********"
click at [278, 129] on button "go back" at bounding box center [271, 124] width 26 height 26
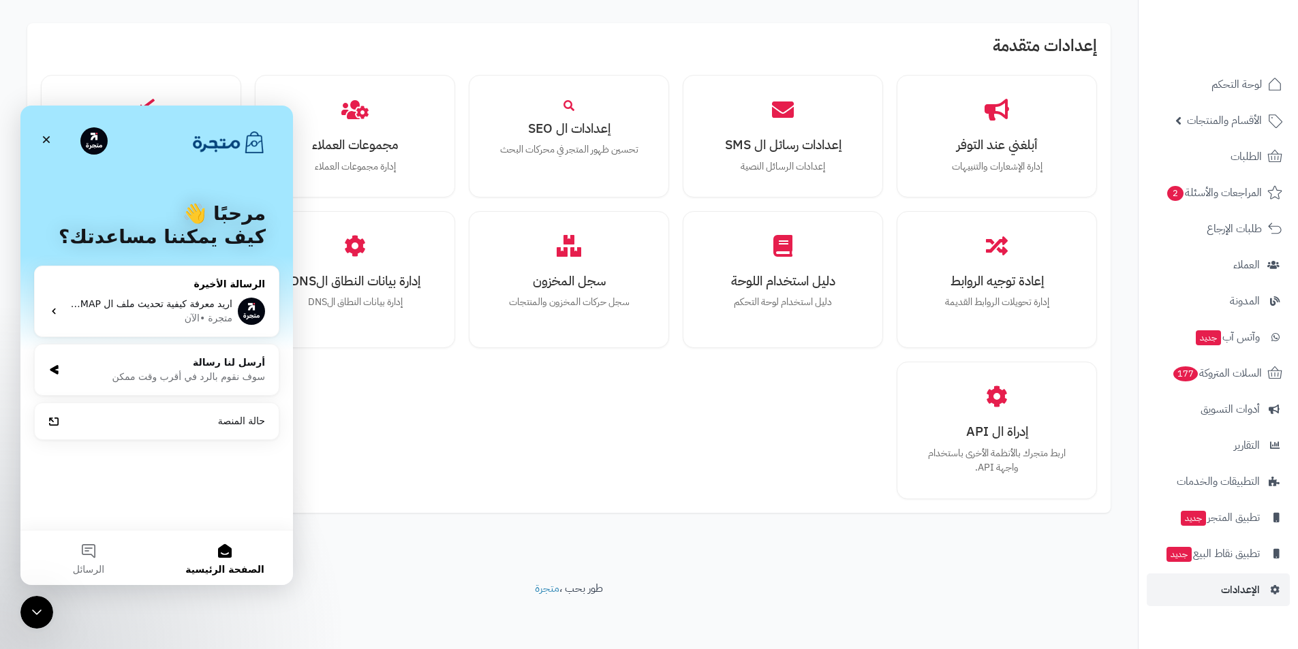
click at [211, 318] on div "متجرة" at bounding box center [220, 318] width 25 height 14
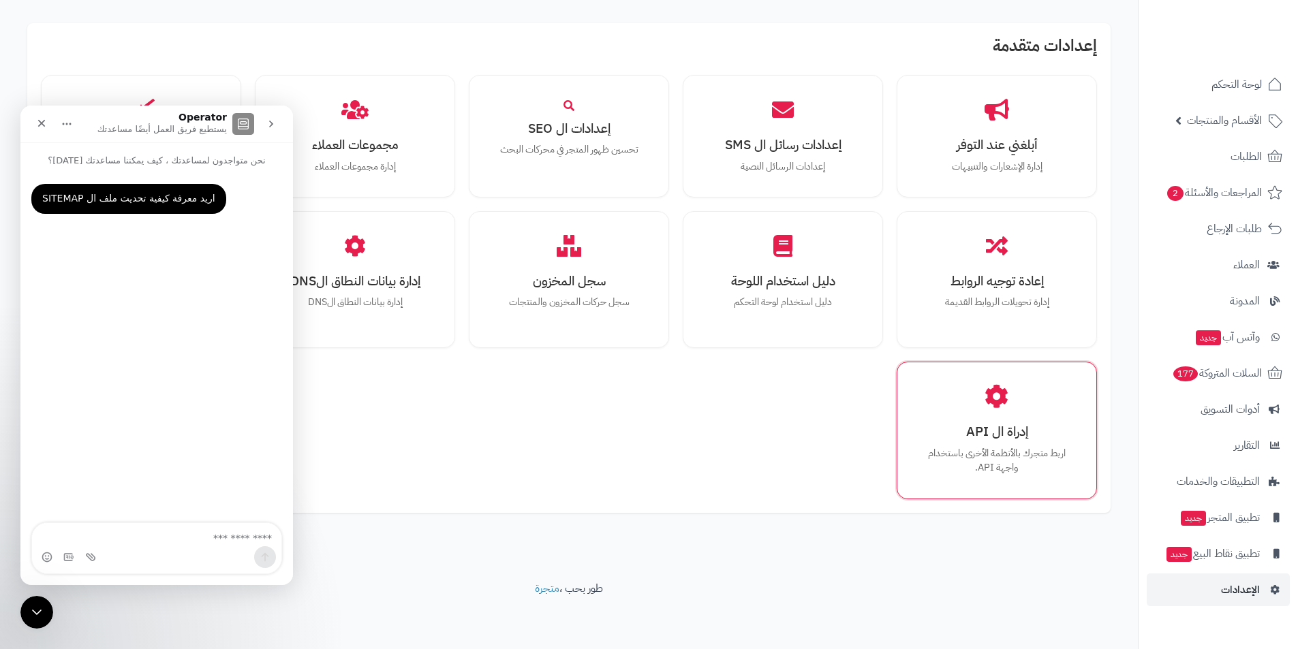
click at [899, 434] on div "إدراة ال API اربط متجرك بالأنظمة الأخرى باستخدام واجهة API." at bounding box center [997, 430] width 200 height 137
click at [980, 439] on h3 "إدراة ال API" at bounding box center [997, 431] width 153 height 14
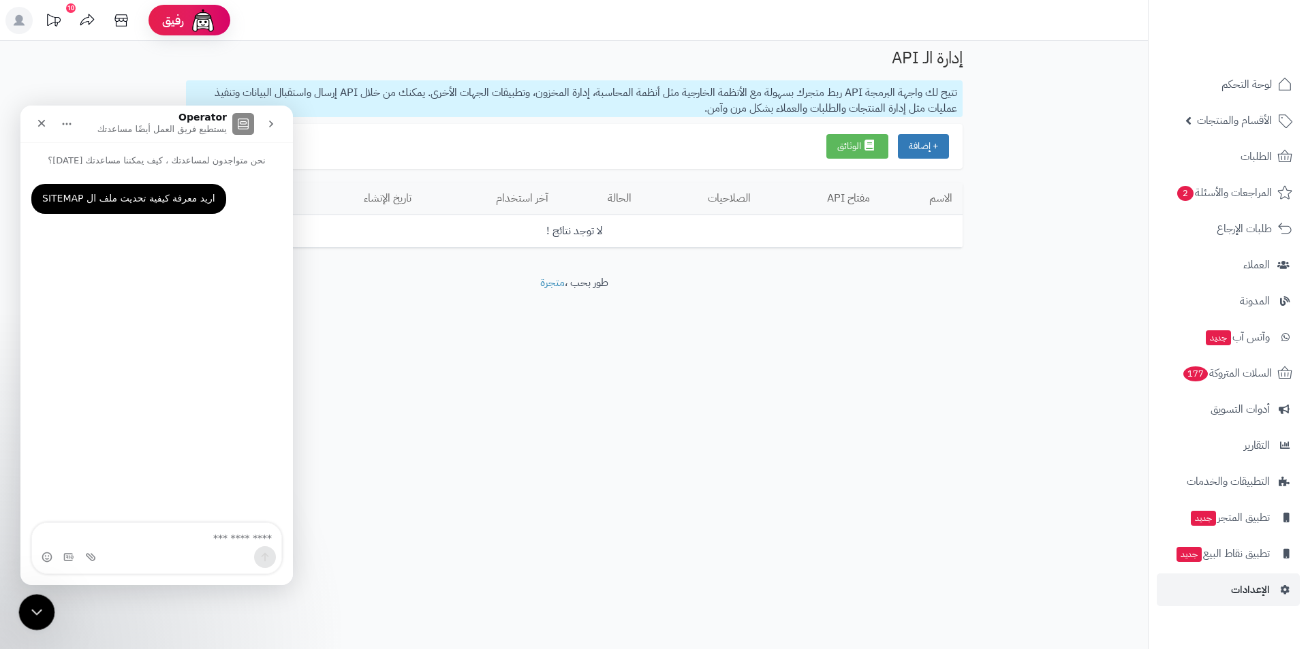
click at [19, 609] on div "إغلاق برنامج مراسلة Intercom" at bounding box center [34, 610] width 33 height 33
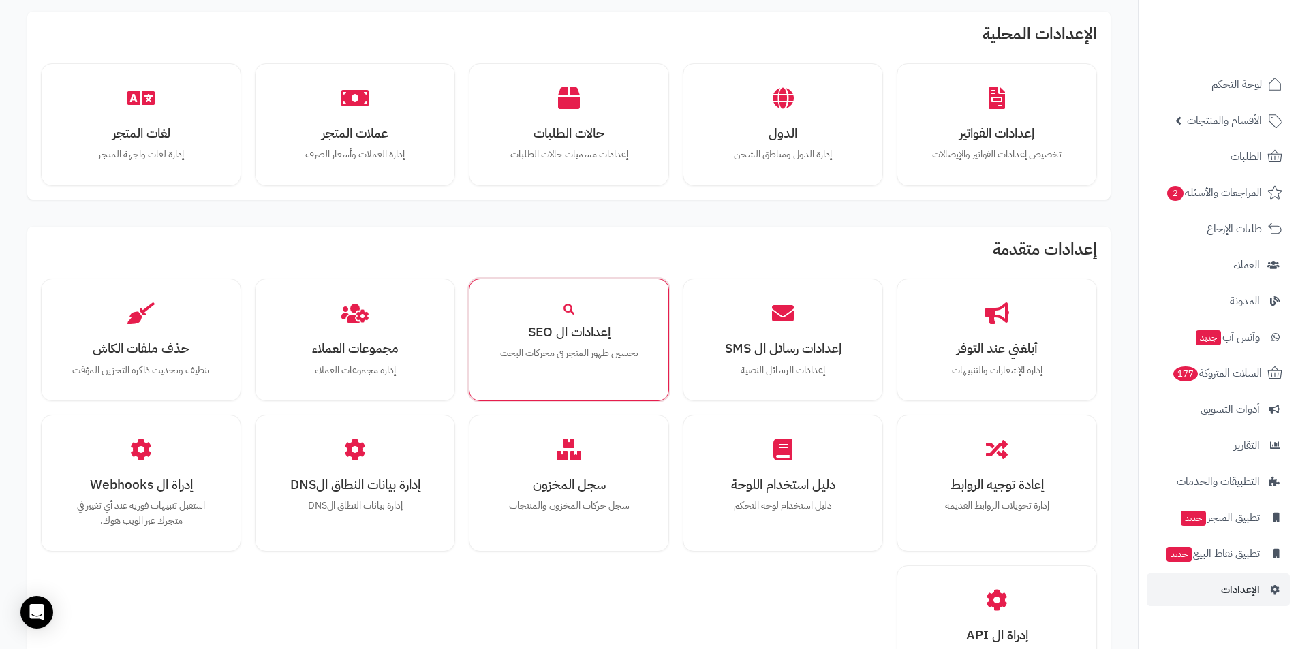
scroll to position [628, 0]
click at [576, 335] on h3 "إعدادات ال SEO" at bounding box center [569, 333] width 153 height 14
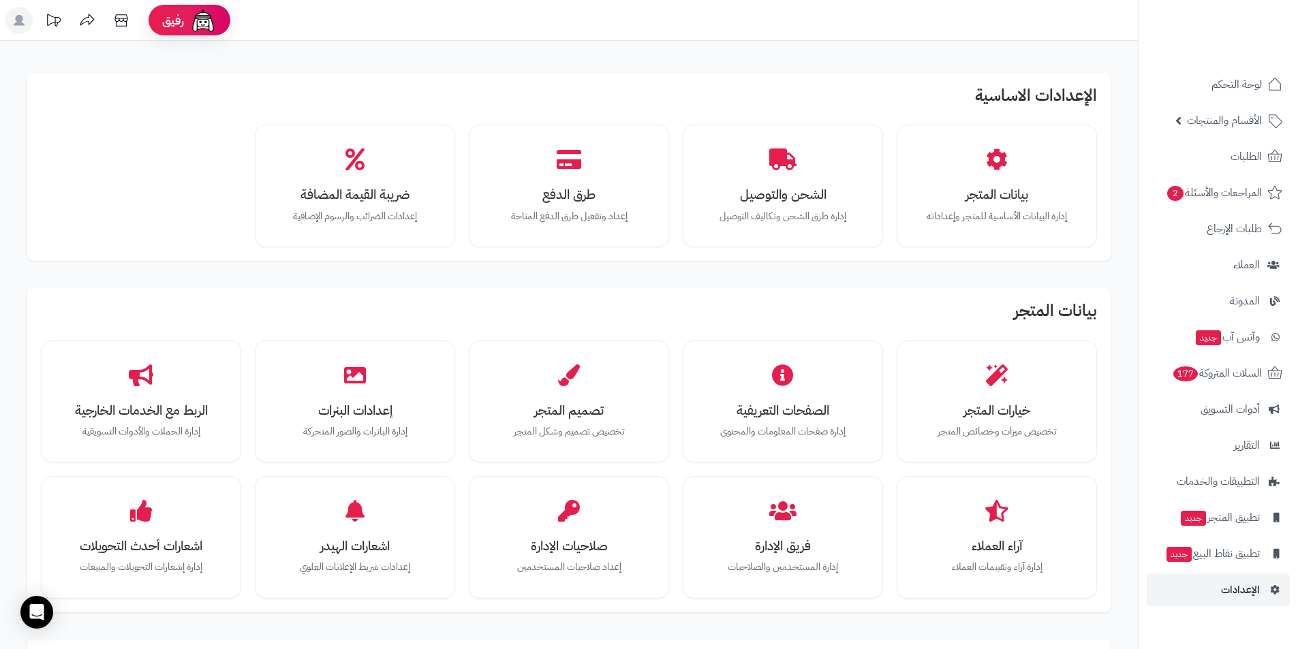
scroll to position [628, 0]
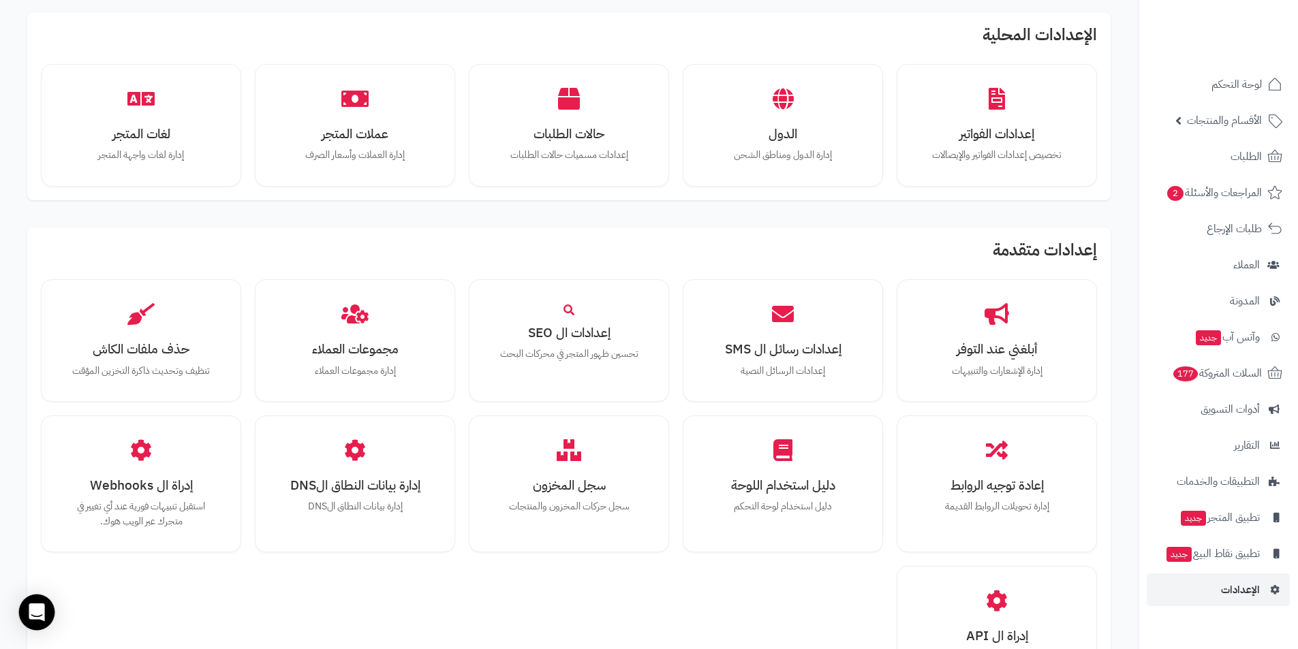
click at [33, 615] on icon "Open Intercom Messenger" at bounding box center [37, 613] width 18 height 18
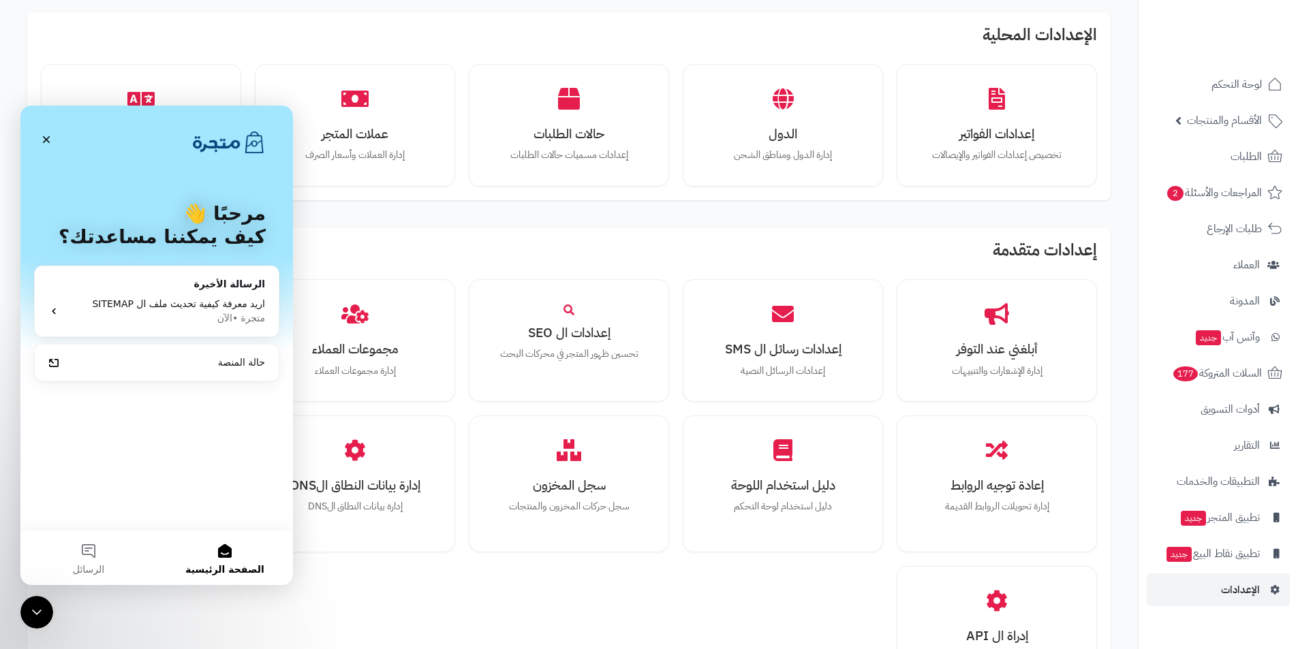
scroll to position [0, 0]
click at [420, 594] on div "أبلغني عند التوفر إدارة الإشعارات والتنبيهات إعدادات رسائل ال SMS إعدادات الرسا…" at bounding box center [569, 491] width 1056 height 424
click at [29, 600] on div "إغلاق برنامج مراسلة Intercom" at bounding box center [34, 610] width 33 height 33
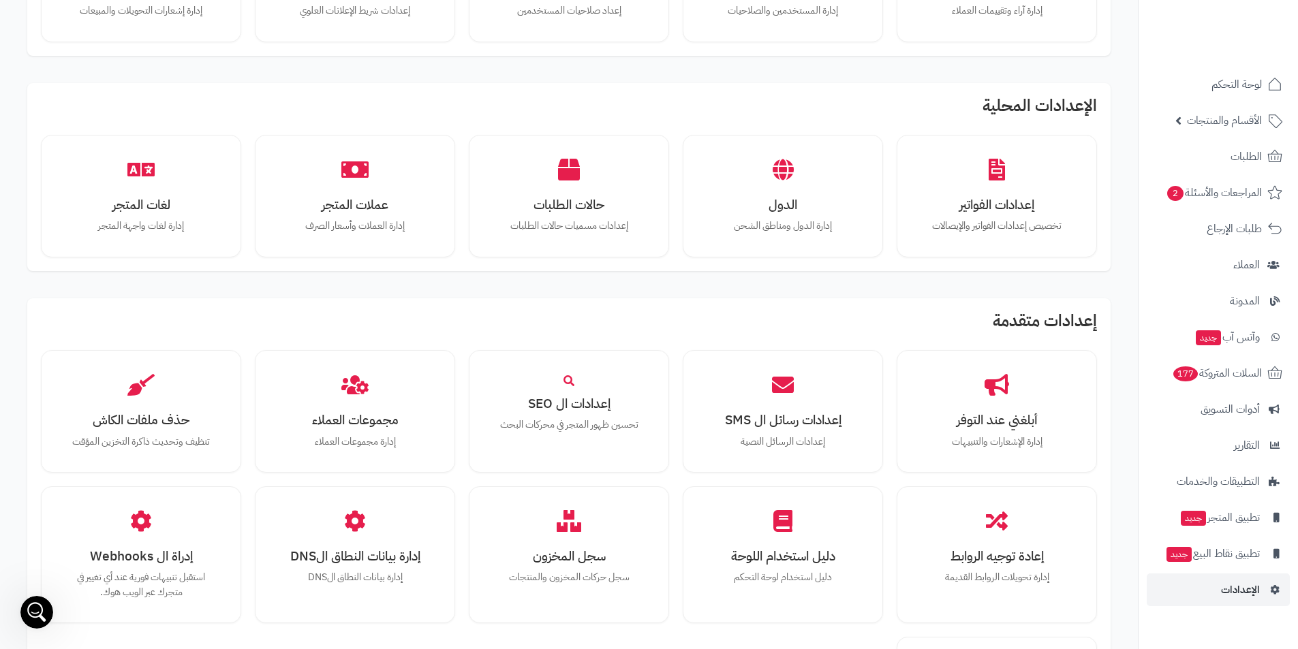
scroll to position [681, 0]
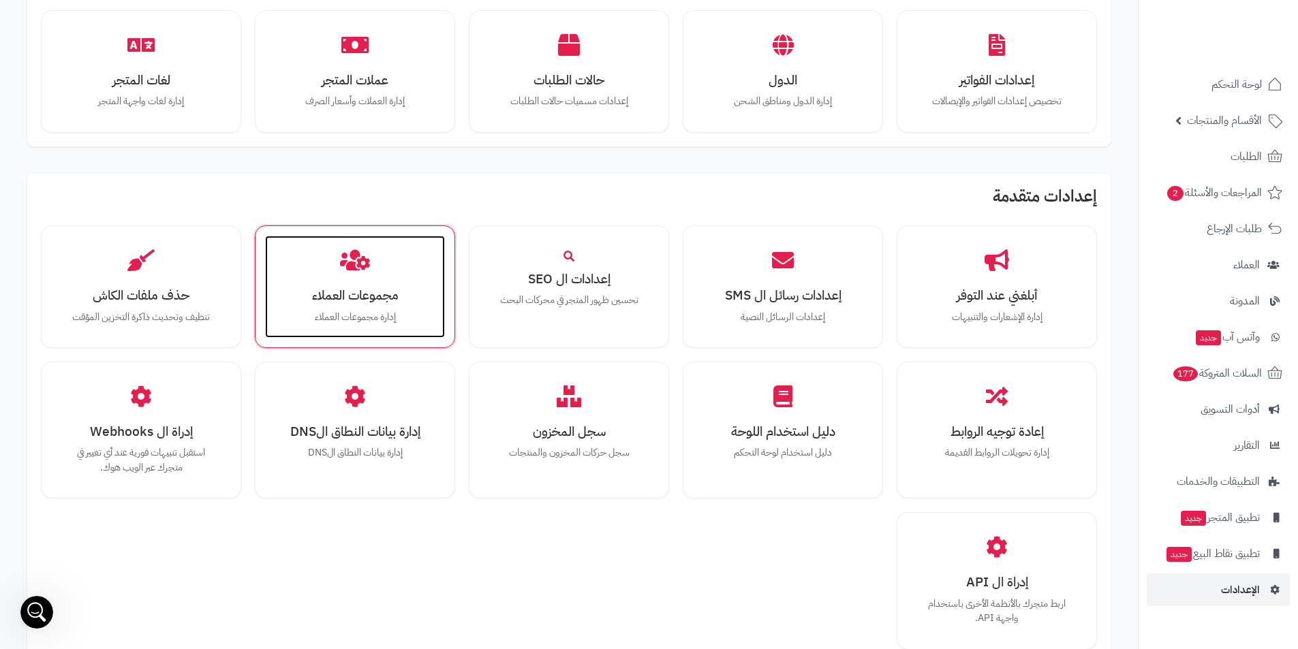
click at [316, 288] on h3 "مجموعات العملاء" at bounding box center [355, 295] width 153 height 14
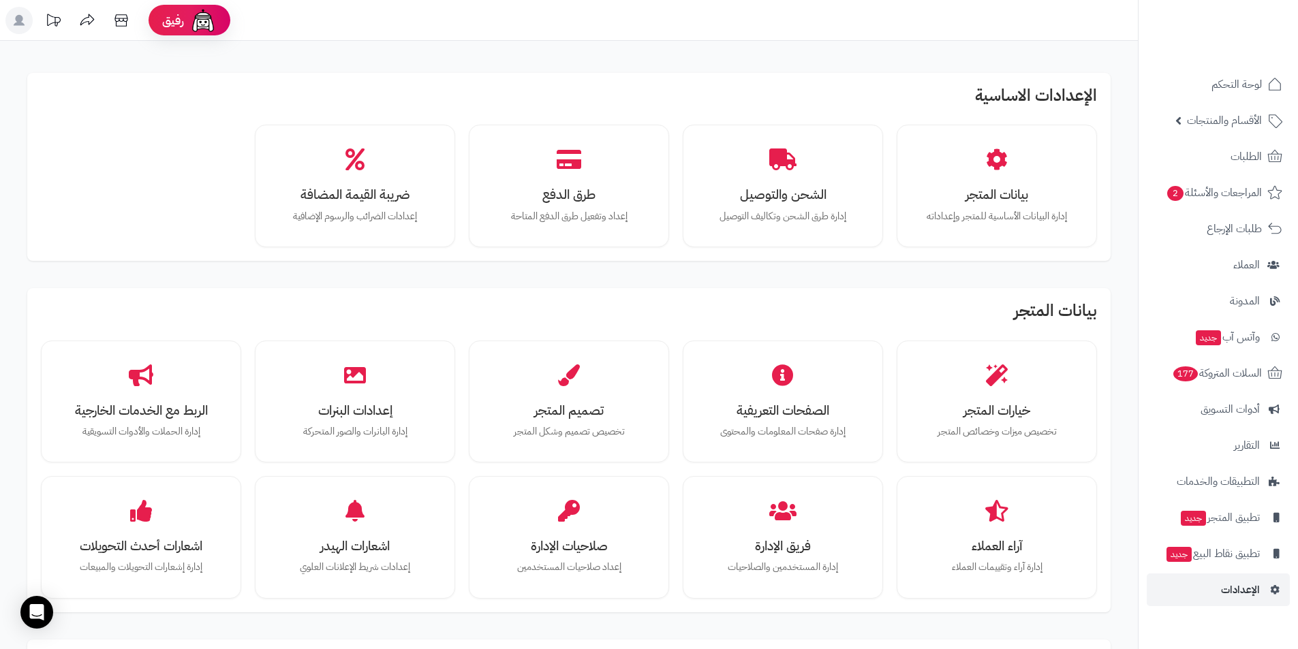
scroll to position [681, 0]
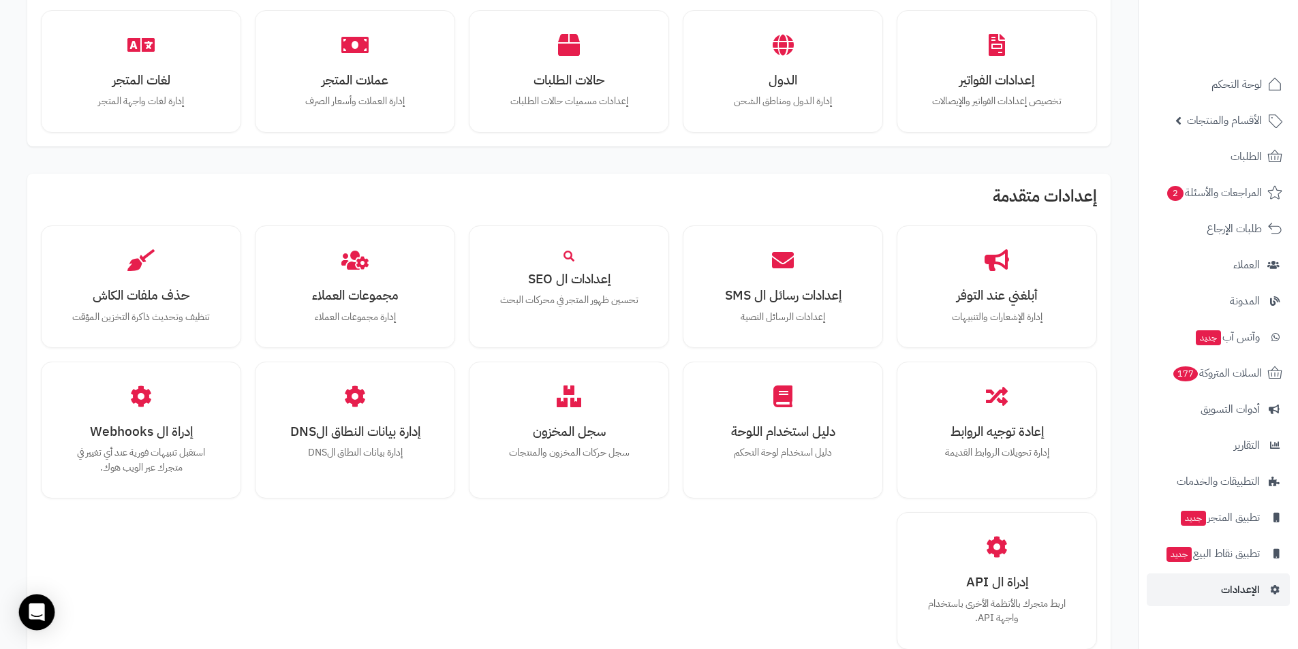
click at [22, 617] on div "Open Intercom Messenger" at bounding box center [37, 613] width 36 height 36
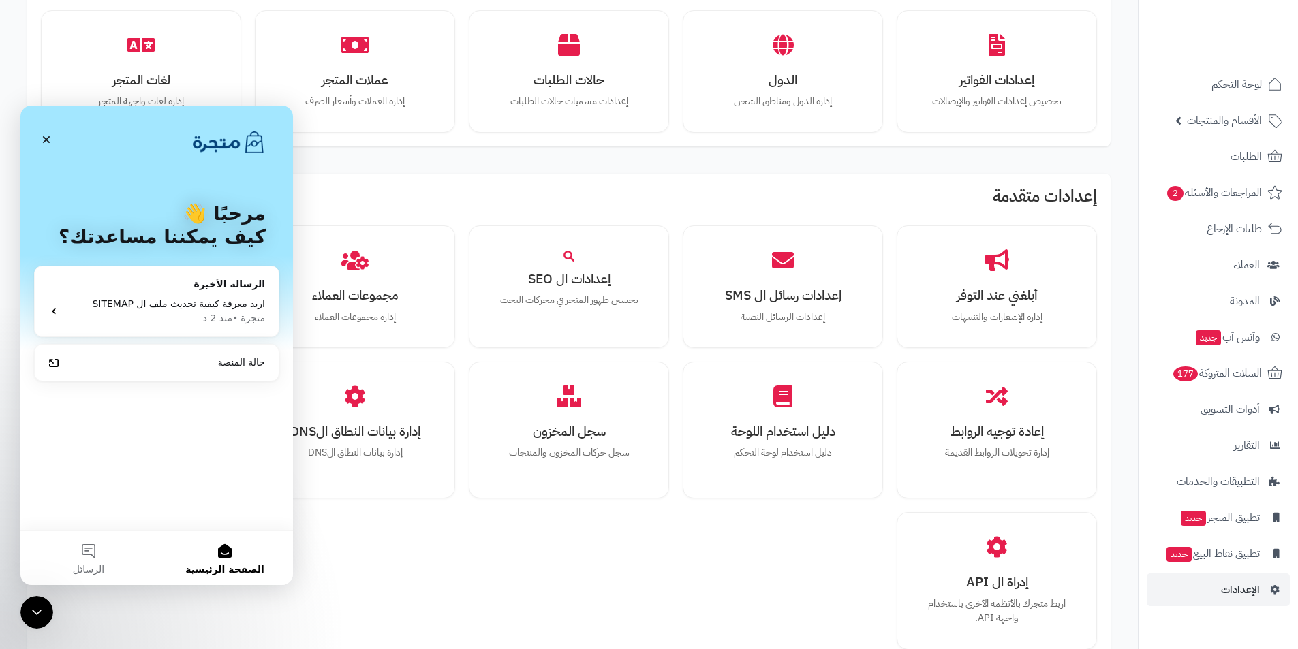
scroll to position [0, 0]
click at [559, 540] on div "أبلغني عند التوفر إدارة الإشعارات والتنبيهات إعدادات رسائل ال SMS إعدادات الرسا…" at bounding box center [569, 438] width 1056 height 424
click at [30, 608] on icon "إغلاق برنامج مراسلة Intercom" at bounding box center [35, 610] width 16 height 16
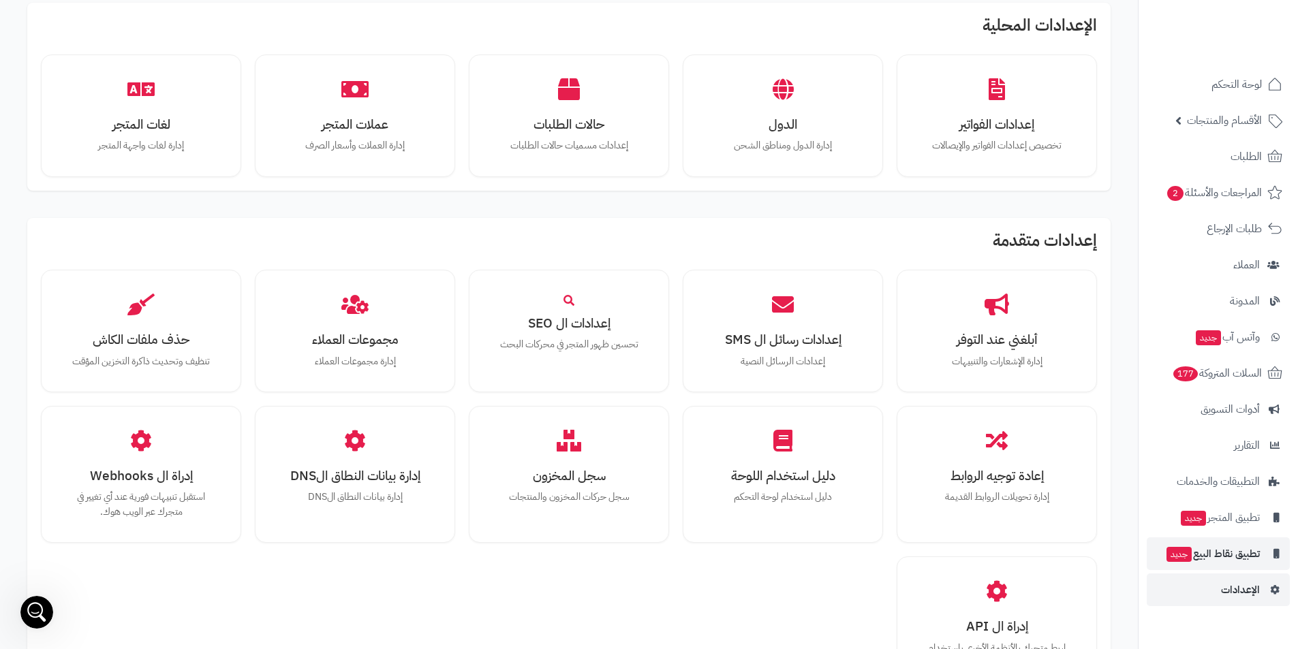
scroll to position [613, 0]
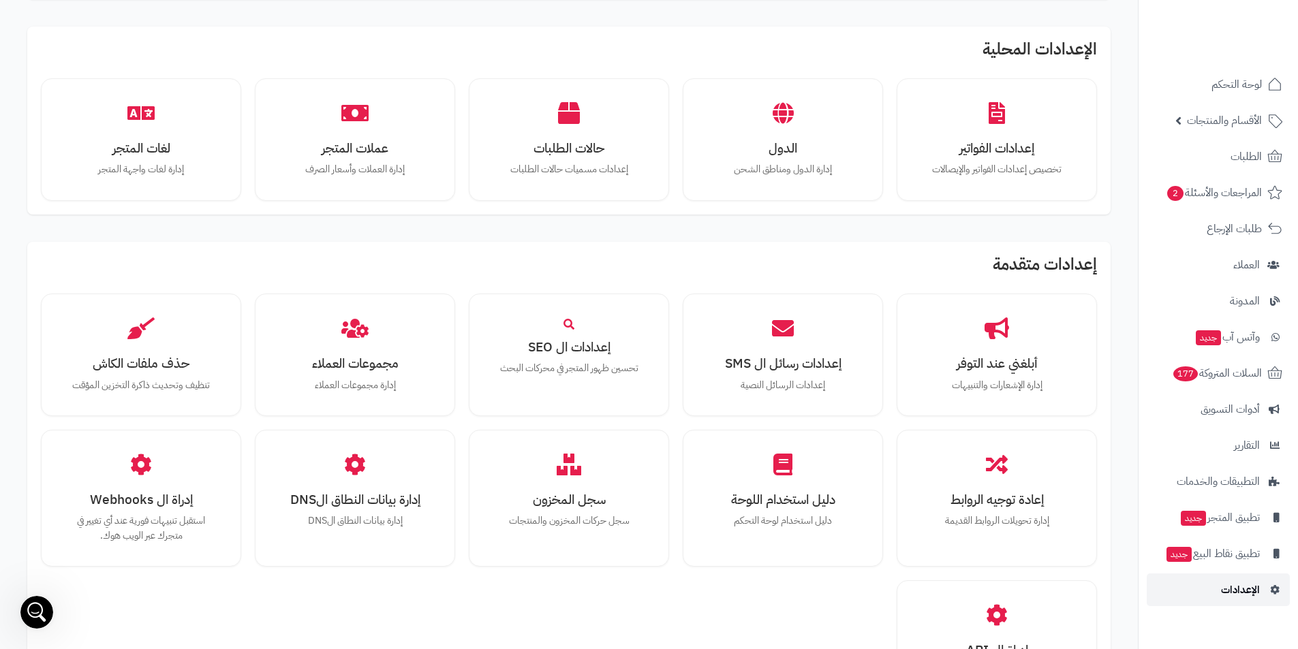
click at [1266, 589] on link "الإعدادات" at bounding box center [1218, 590] width 143 height 33
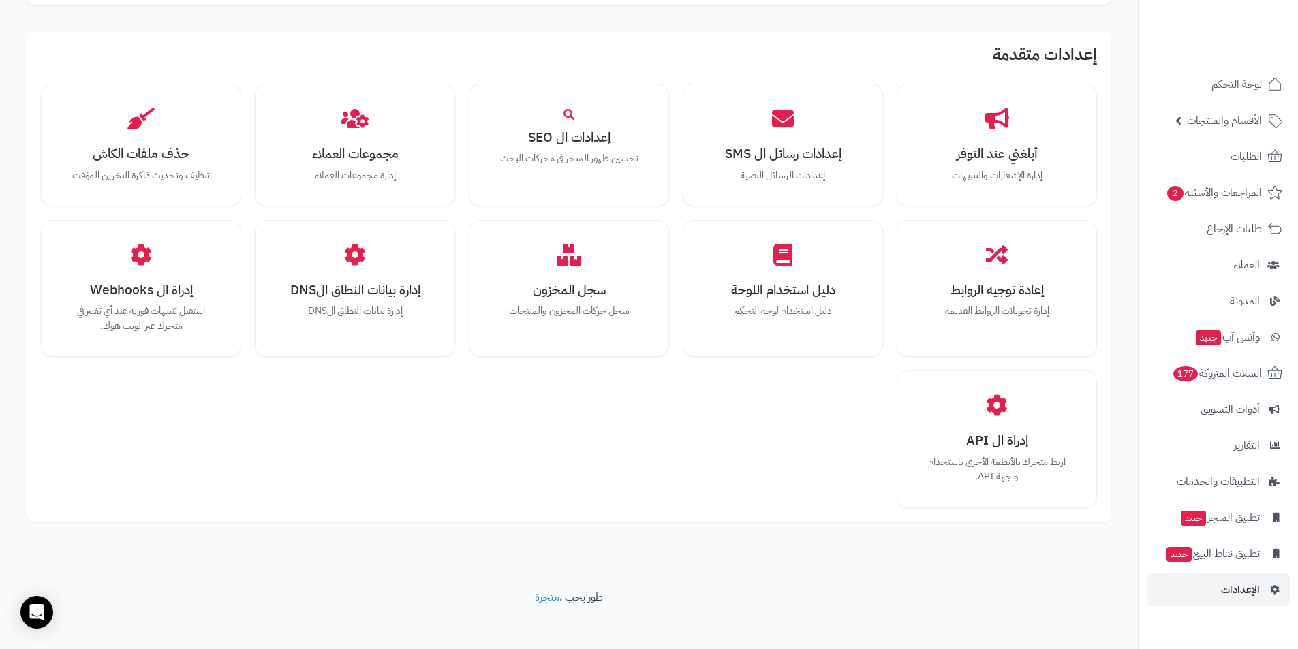
scroll to position [832, 0]
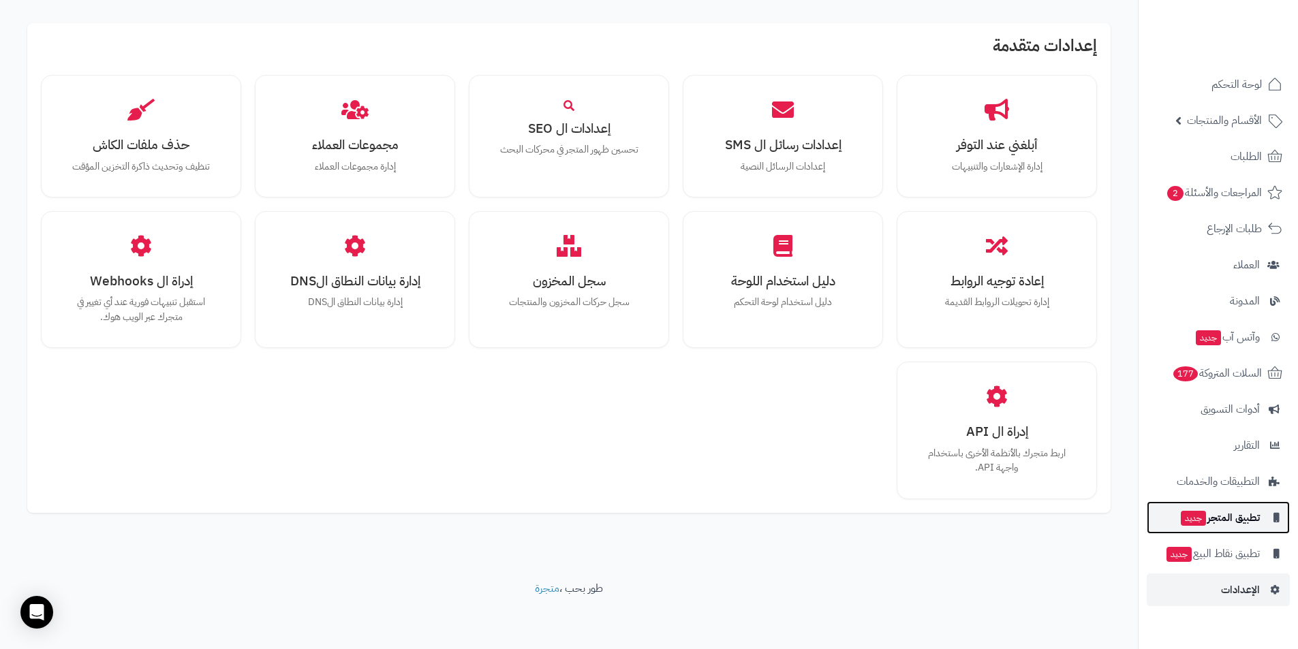
click at [1218, 520] on span "تطبيق المتجر جديد" at bounding box center [1219, 517] width 80 height 19
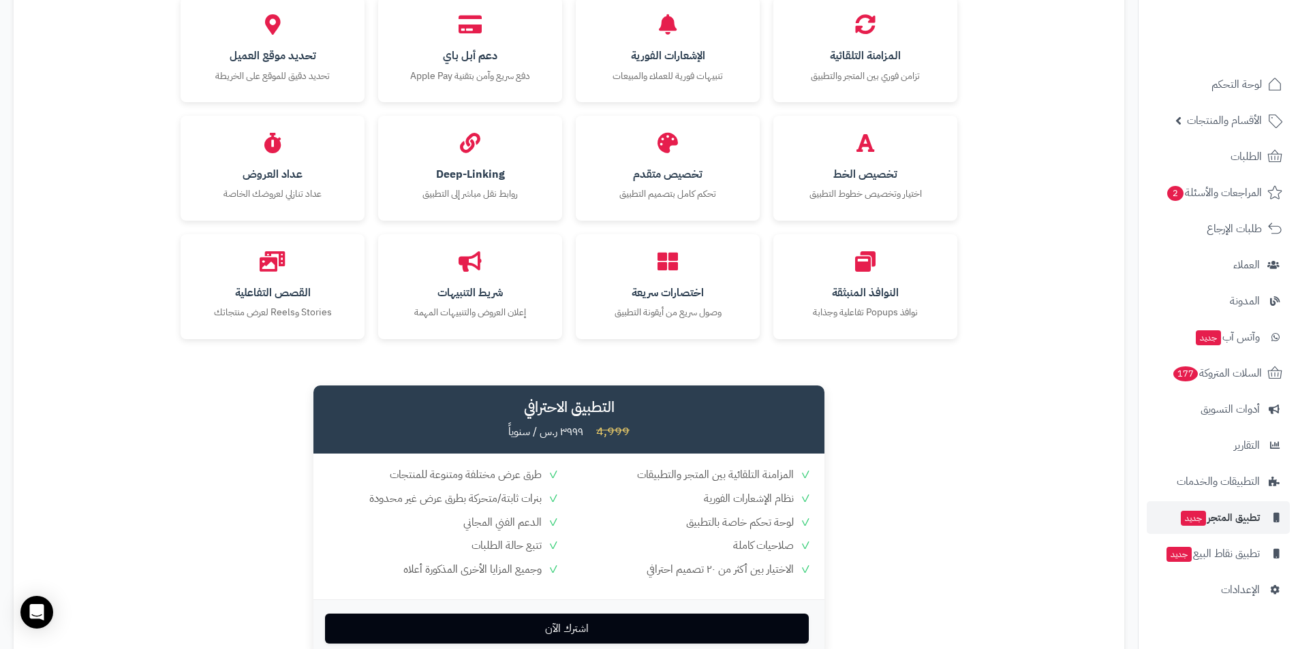
scroll to position [1366, 0]
